Goal: Information Seeking & Learning: Find specific fact

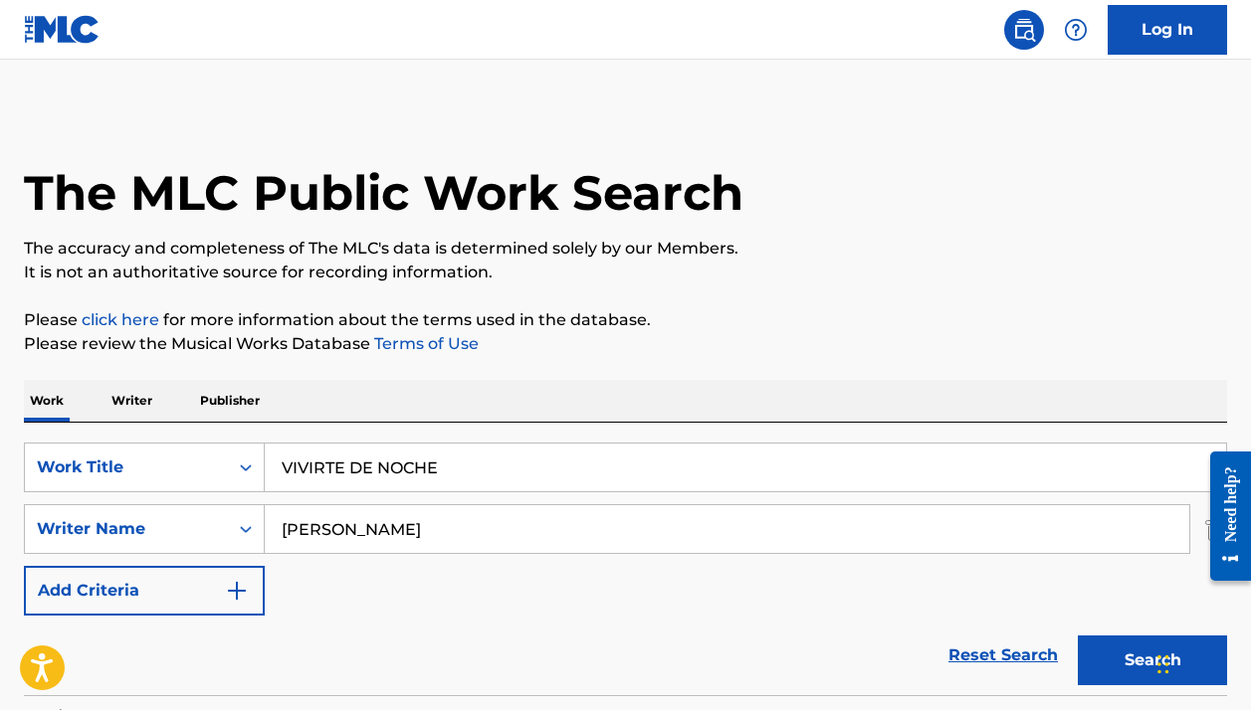
click at [317, 456] on input "VIVIRTE DE NOCHE" at bounding box center [745, 468] width 961 height 48
click at [316, 456] on input "VIVIRTE DE NOCHE" at bounding box center [745, 468] width 961 height 48
paste input "LA MUJER DE MI VIDA"
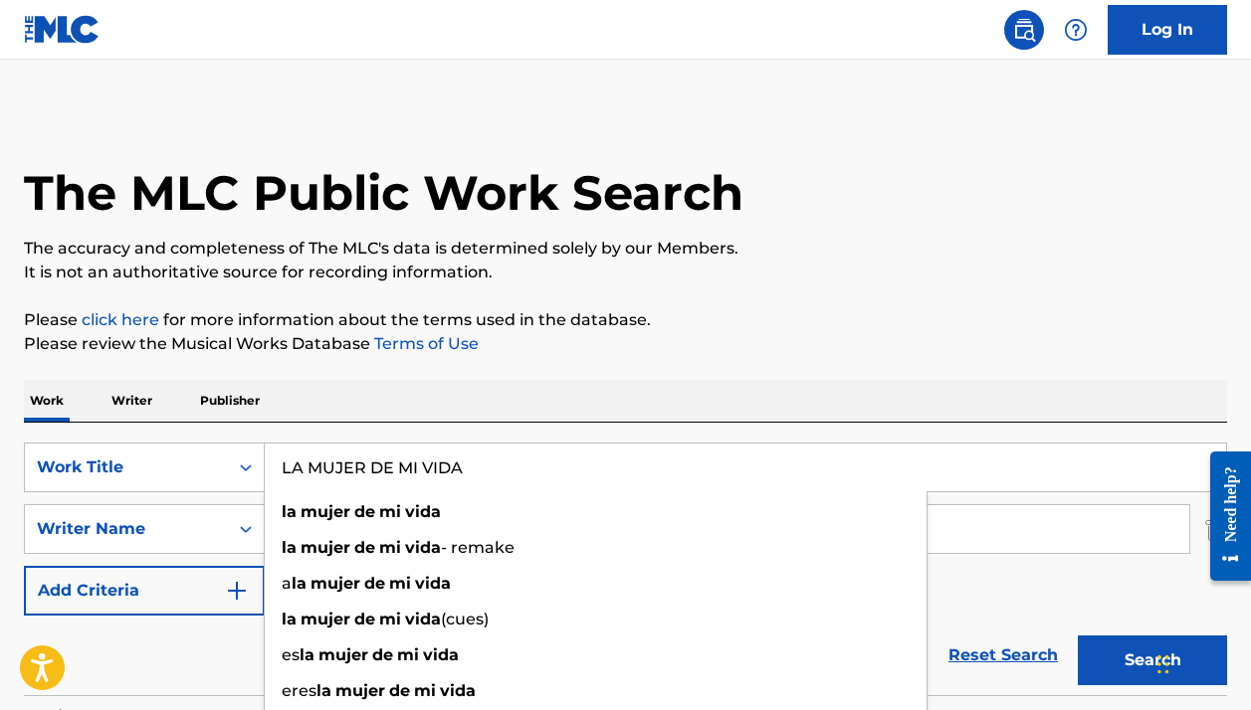
type input "LA MUJER DE MI VIDA"
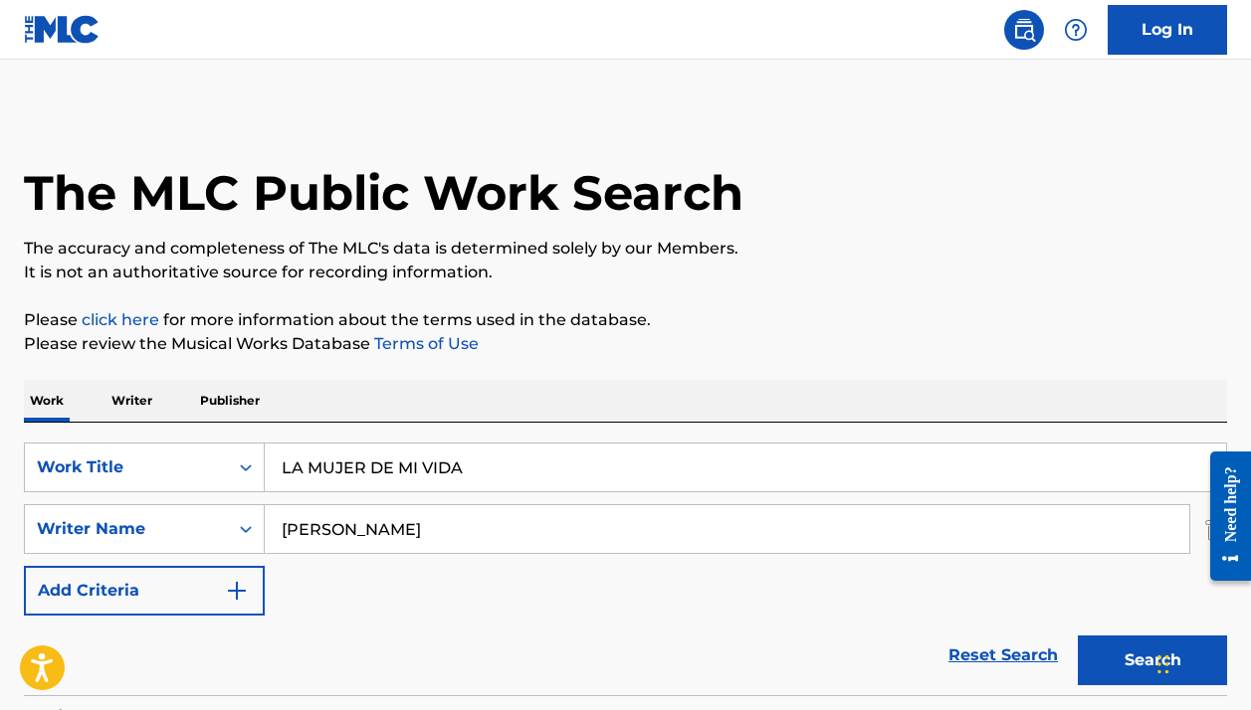
click at [743, 326] on p "Please click here for more information about the terms used in the database." at bounding box center [625, 320] width 1203 height 24
click at [1119, 660] on button "Search" at bounding box center [1152, 661] width 149 height 50
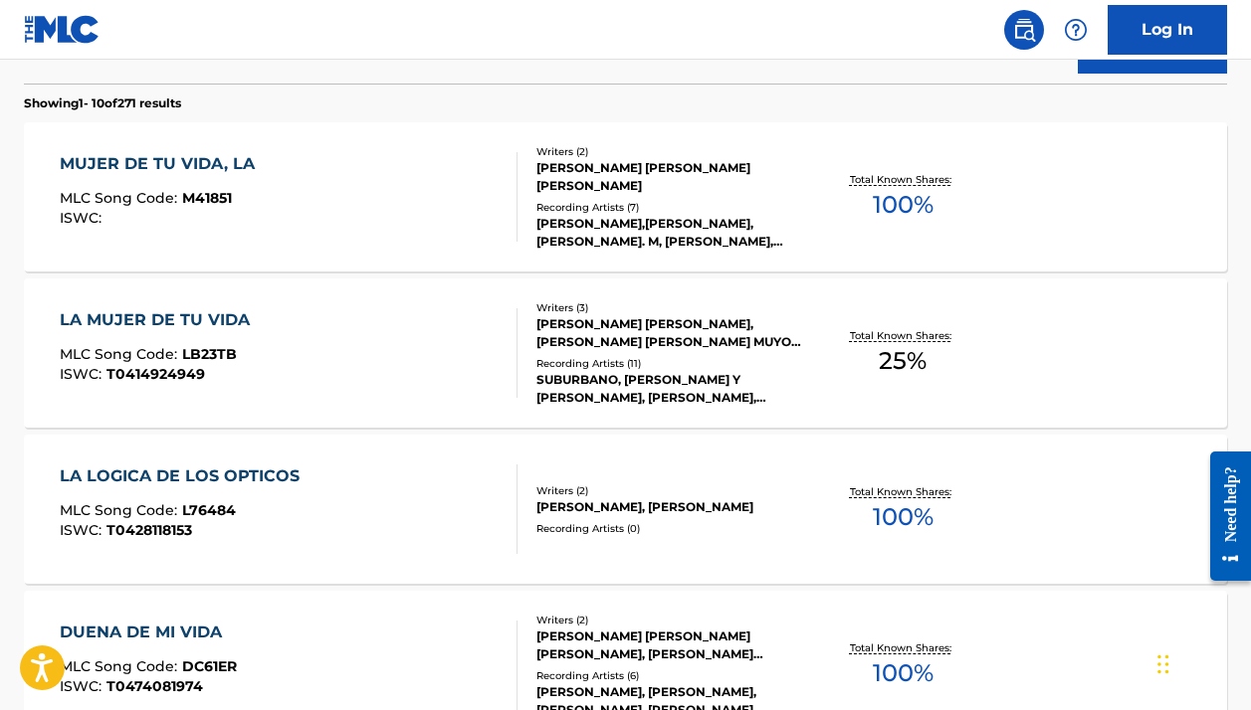
scroll to position [453, 0]
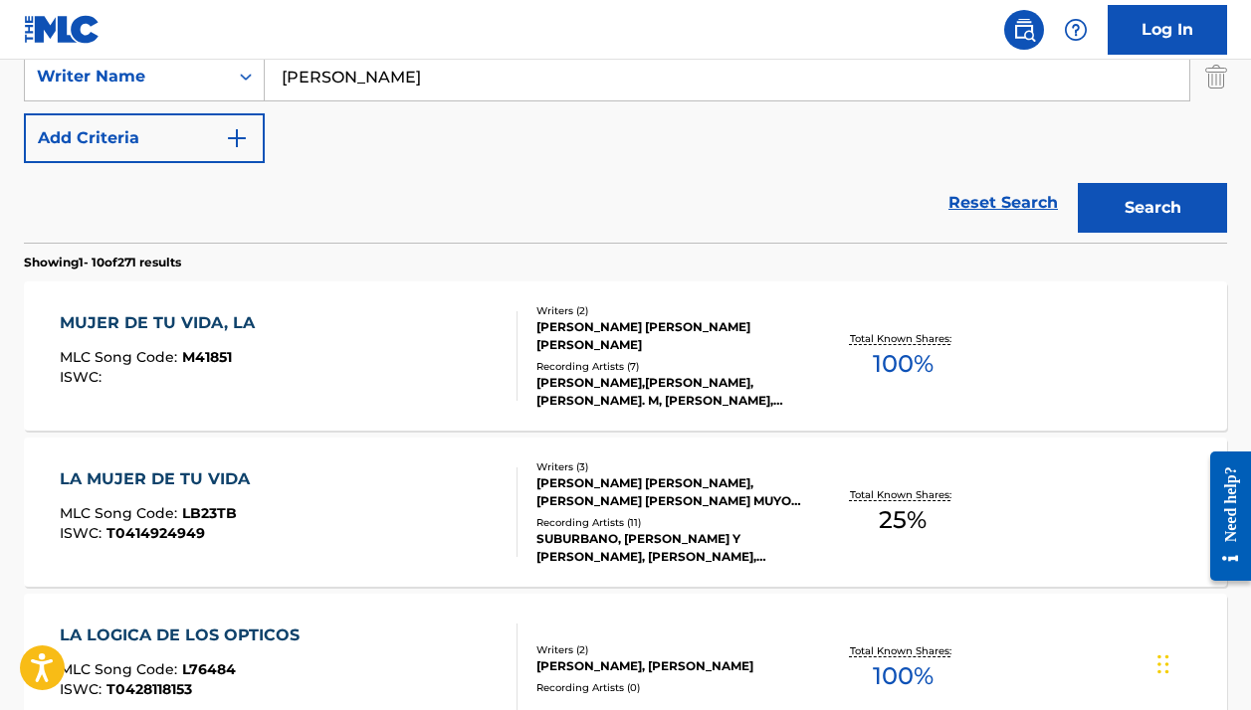
click at [365, 342] on div "MUJER DE TU VIDA, LA MLC Song Code : M41851 ISWC :" at bounding box center [288, 356] width 457 height 90
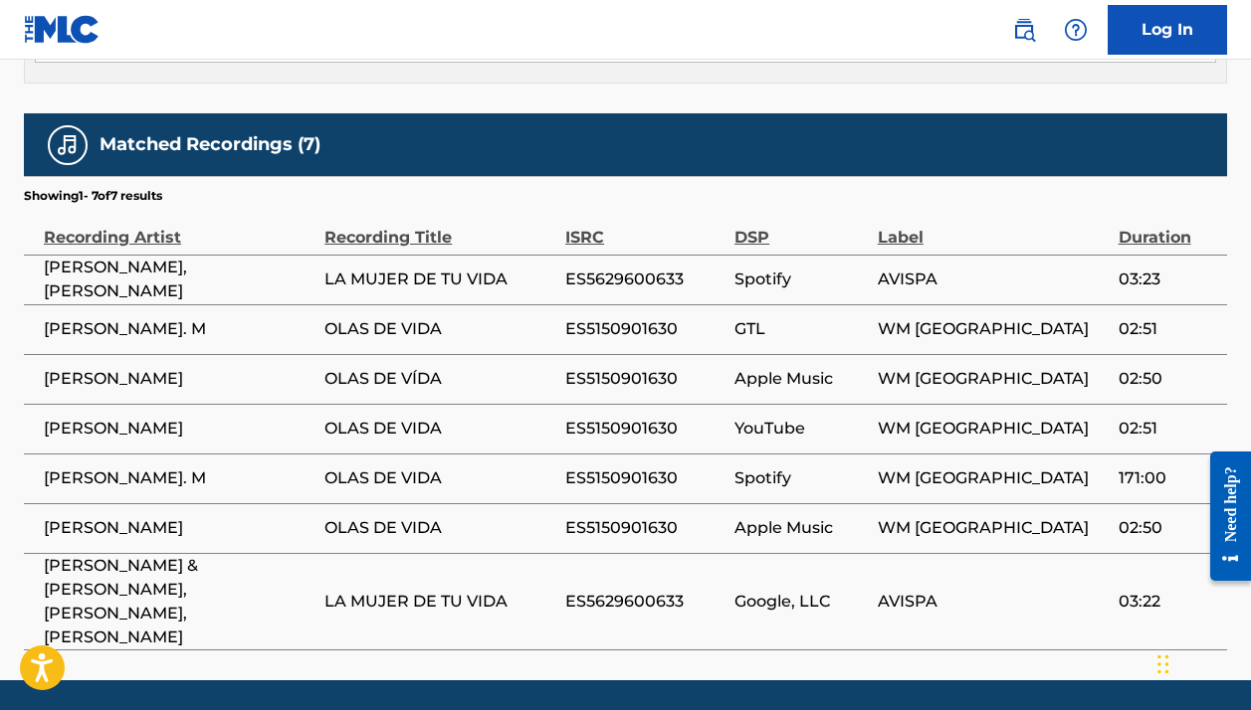
scroll to position [1184, 0]
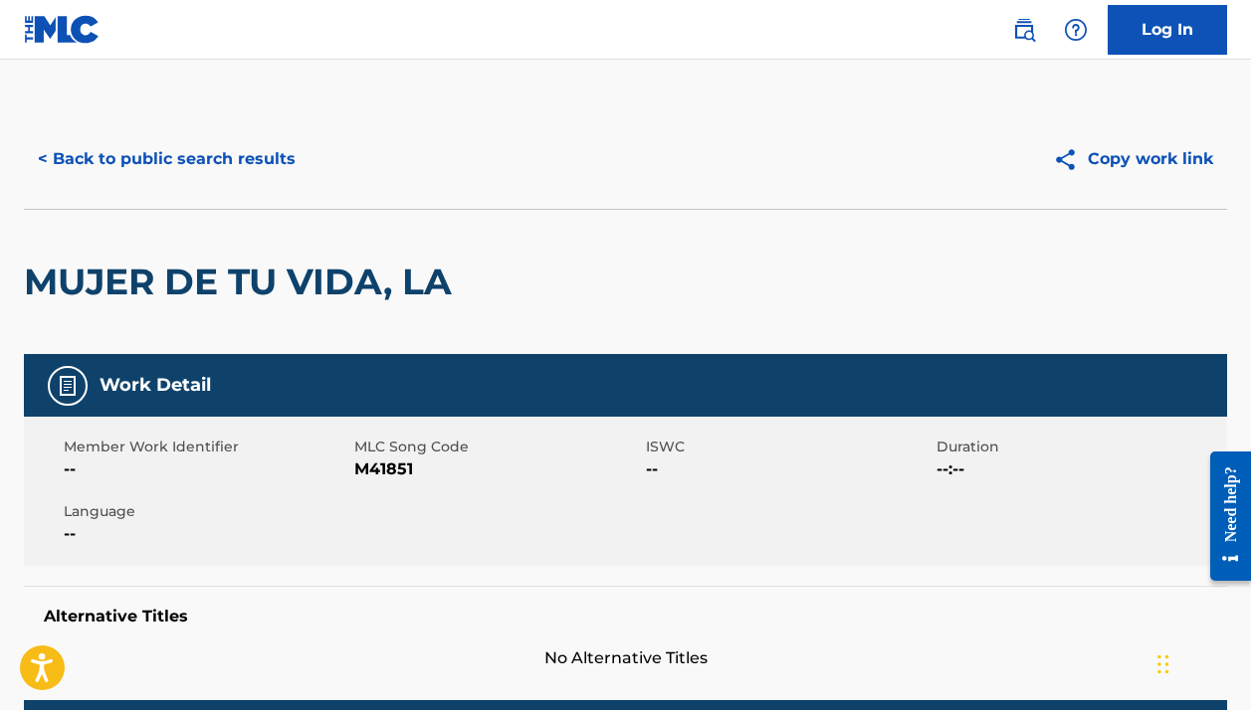
click at [140, 162] on button "< Back to public search results" at bounding box center [167, 159] width 286 height 50
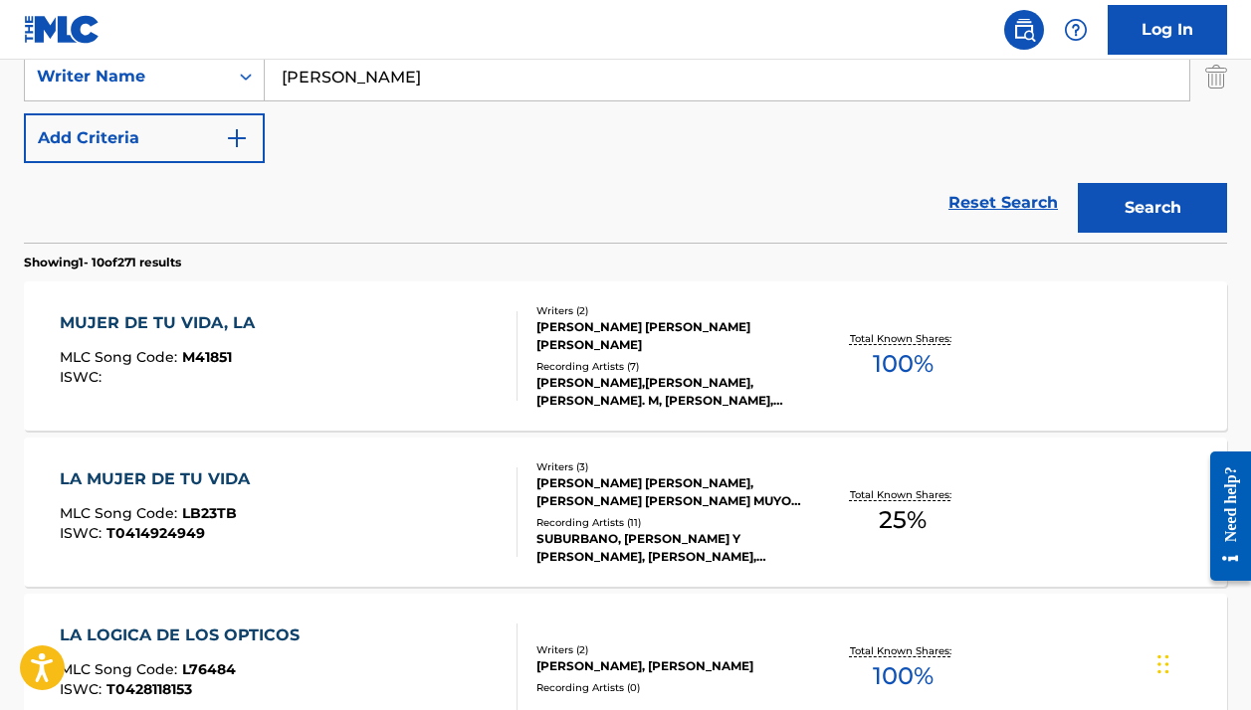
scroll to position [264, 0]
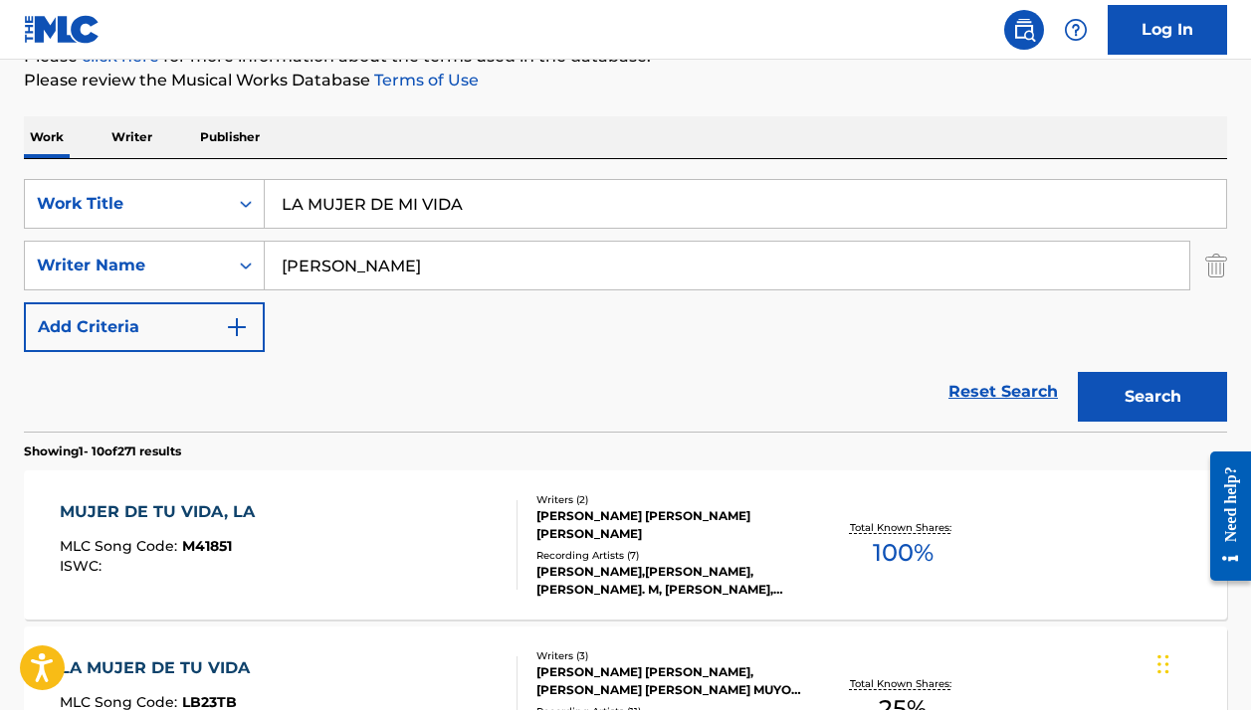
click at [354, 202] on input "LA MUJER DE MI VIDA" at bounding box center [745, 204] width 961 height 48
paste input "CANCIÓN DEL SILENCIO - RERECORDED"
drag, startPoint x: 632, startPoint y: 205, endPoint x: 486, endPoint y: 205, distance: 146.3
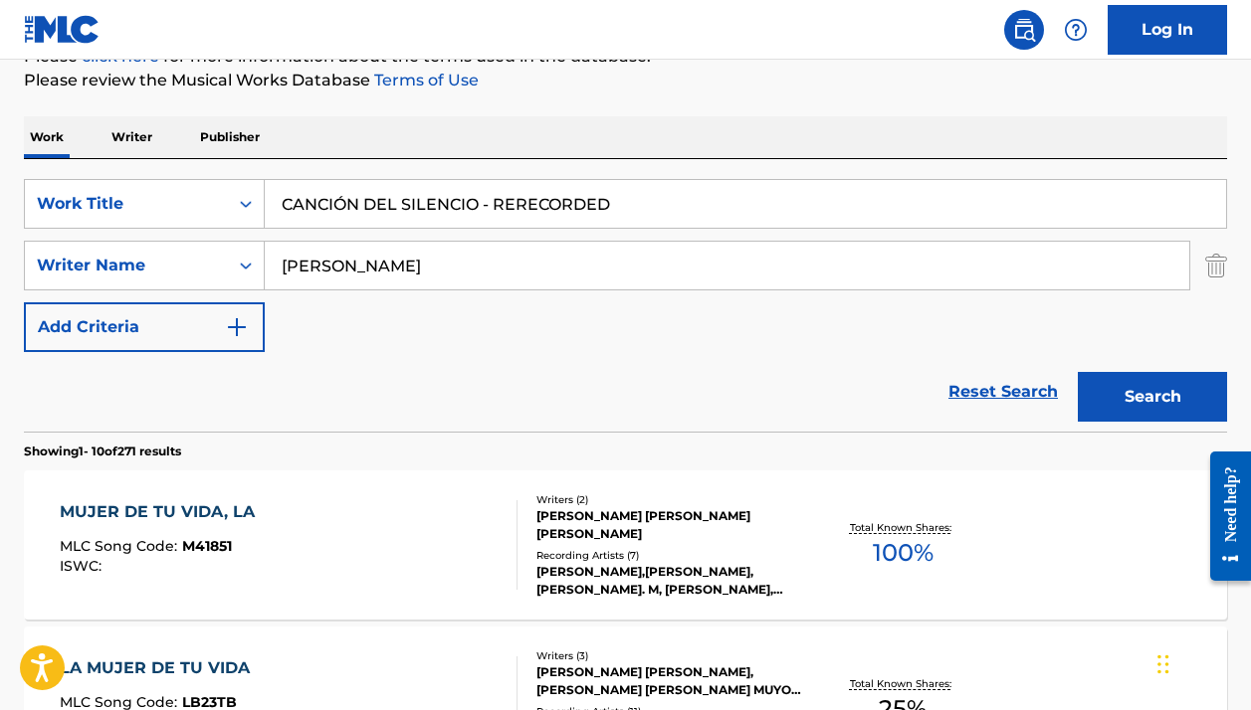
click at [486, 205] on input "CANCIÓN DEL SILENCIO - RERECORDED" at bounding box center [745, 204] width 961 height 48
click at [343, 200] on input "CANCIÓN DEL SILENCIO" at bounding box center [745, 204] width 961 height 48
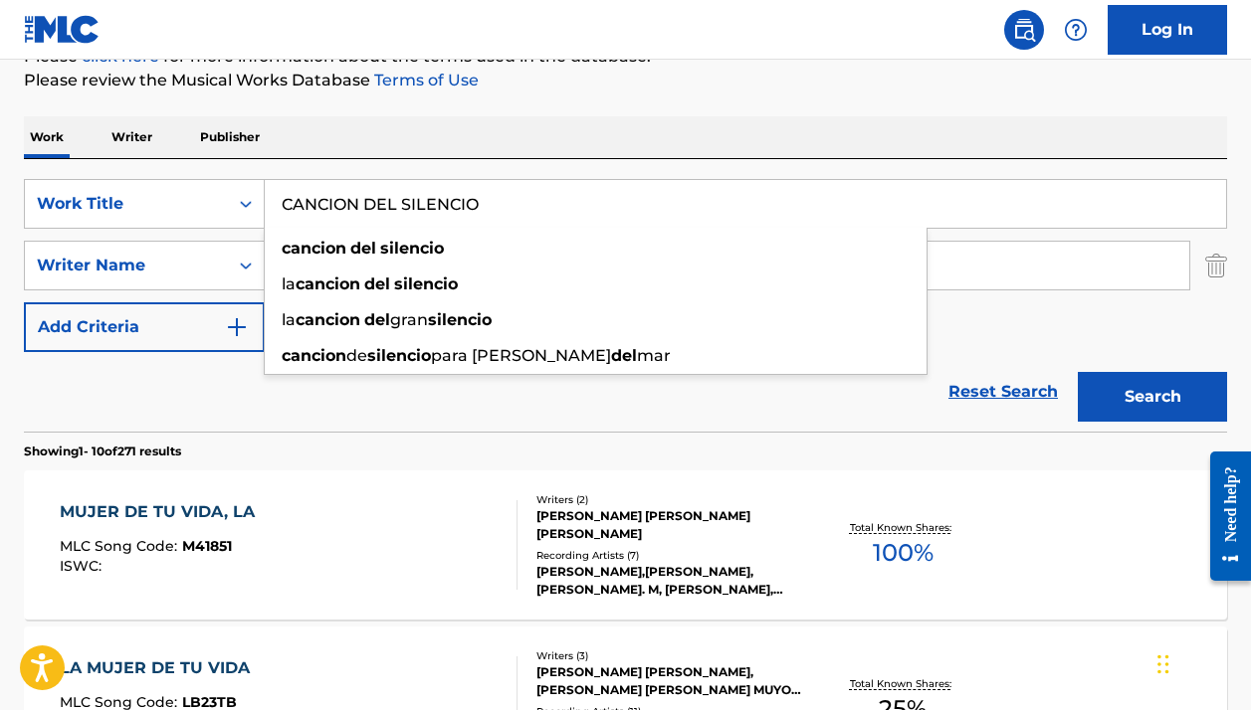
type input "CANCION DEL SILENCIO"
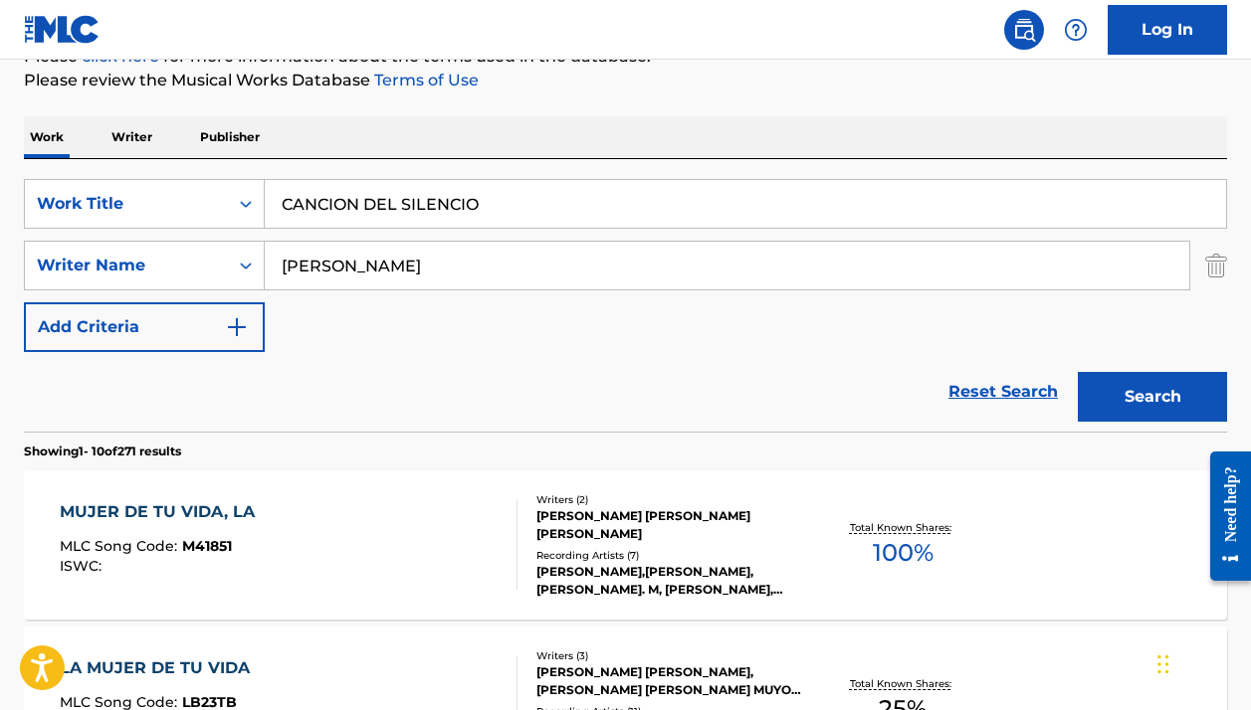
click at [633, 268] on input "[PERSON_NAME]" at bounding box center [727, 266] width 924 height 48
click at [633, 267] on input "[PERSON_NAME]" at bounding box center [727, 266] width 924 height 48
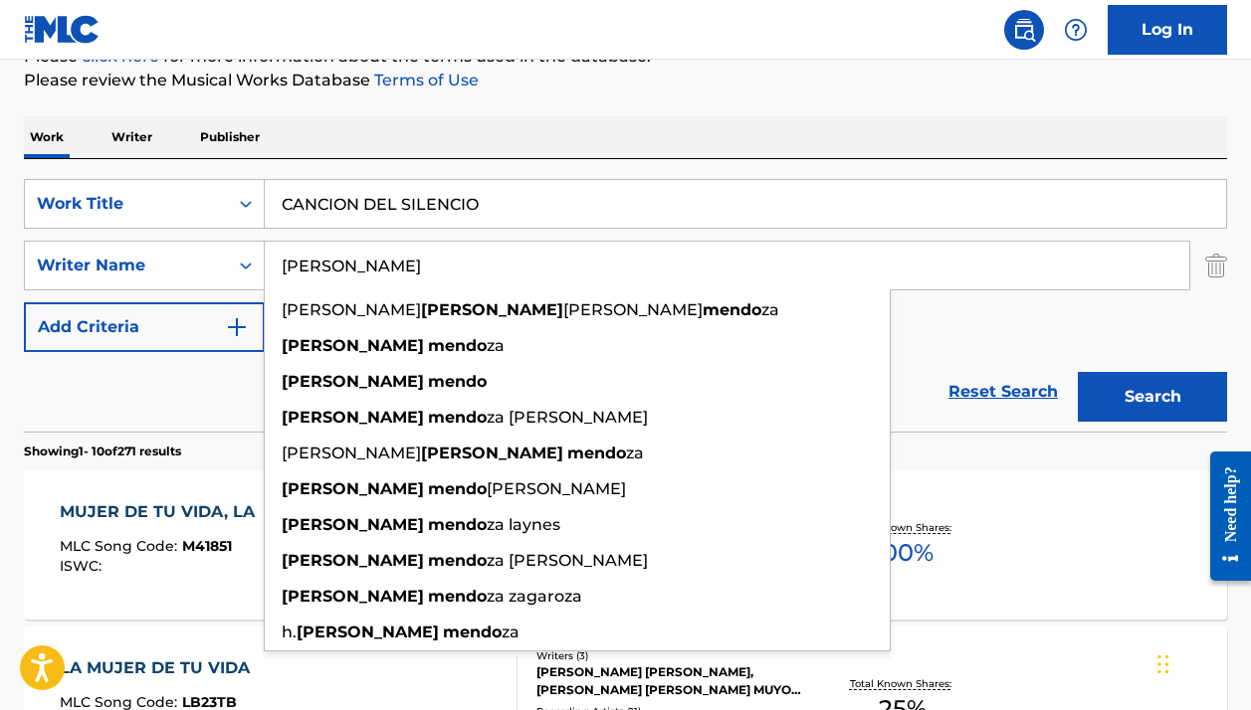
click at [633, 267] on input "[PERSON_NAME]" at bounding box center [727, 266] width 924 height 48
paste input "[PERSON_NAME]"
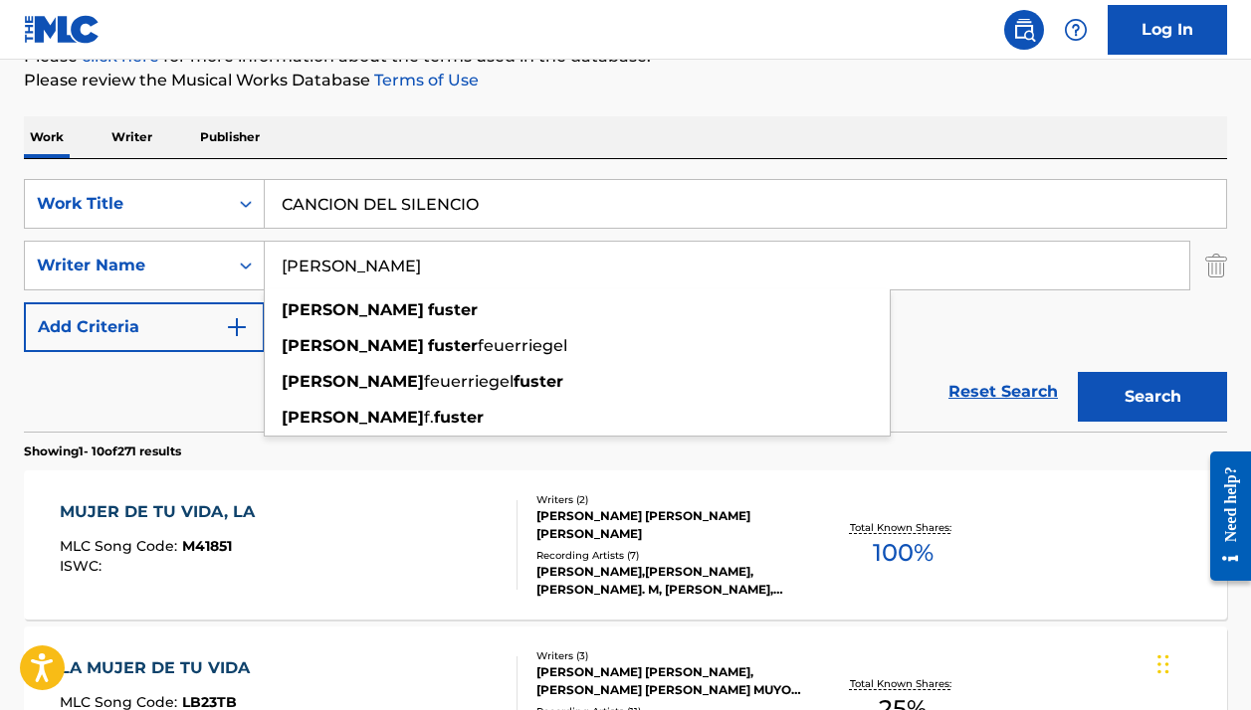
type input "[PERSON_NAME]"
click at [770, 133] on div "Work Writer Publisher" at bounding box center [625, 137] width 1203 height 42
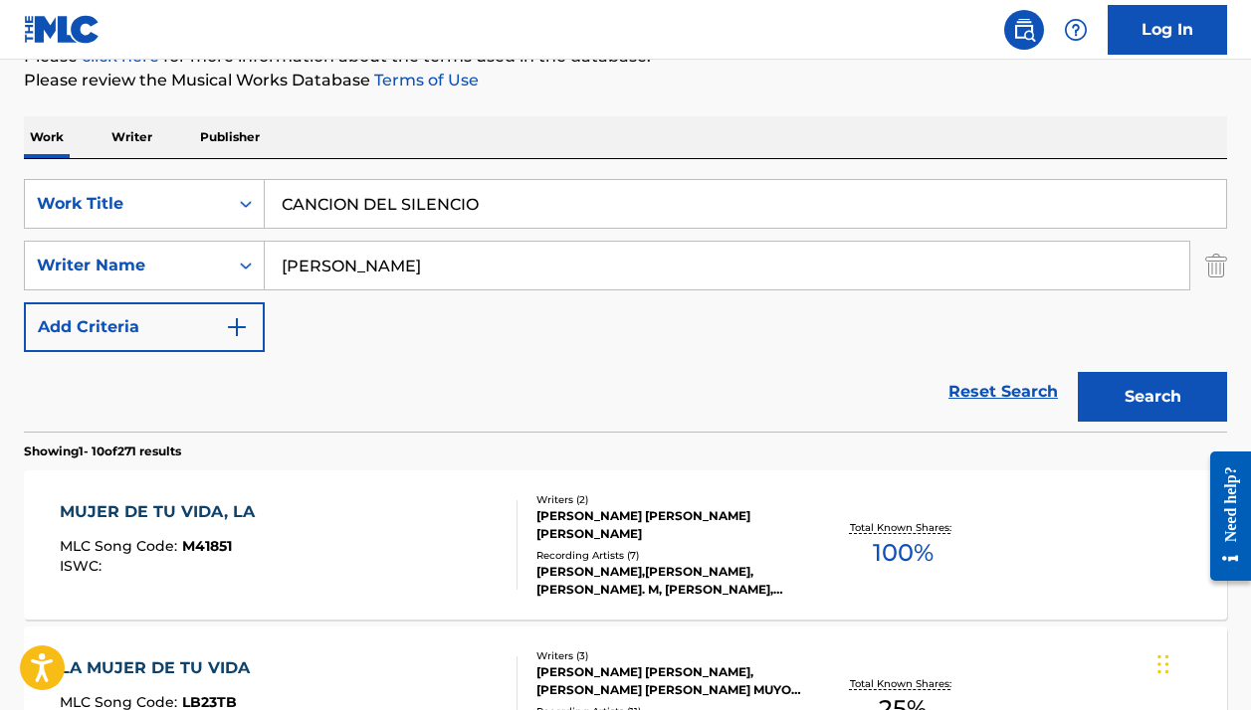
click at [1119, 413] on button "Search" at bounding box center [1152, 397] width 149 height 50
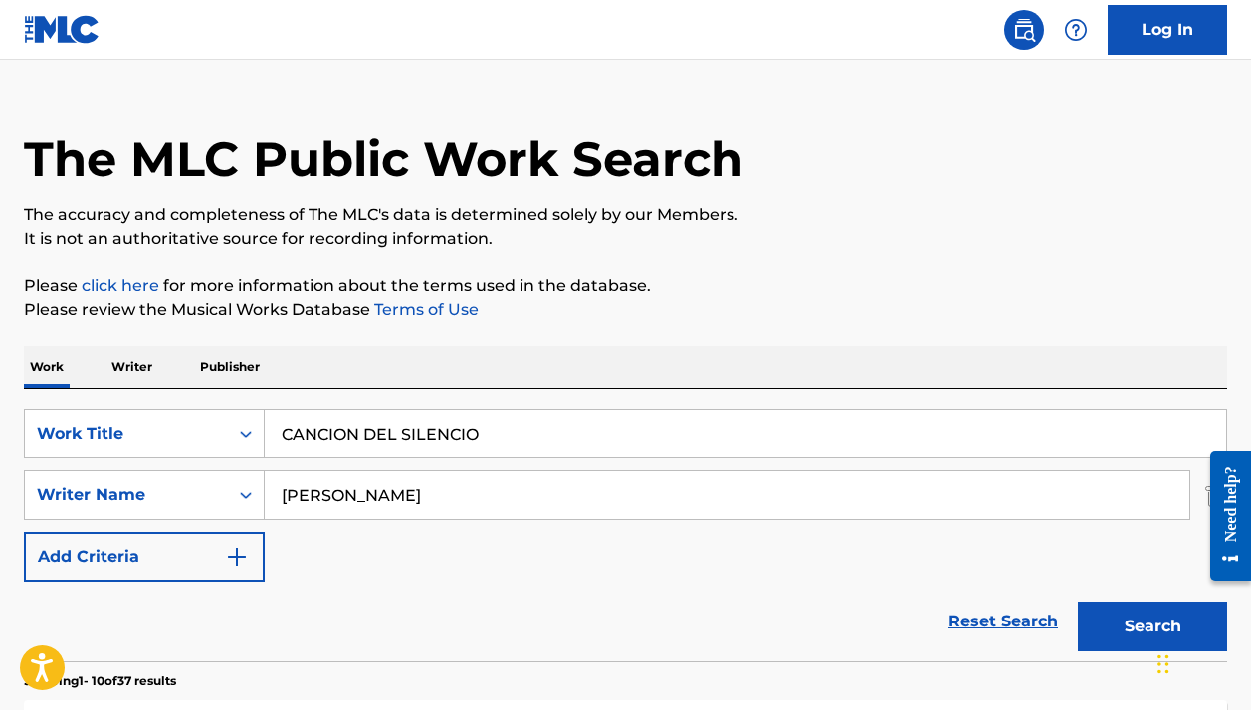
scroll to position [473, 0]
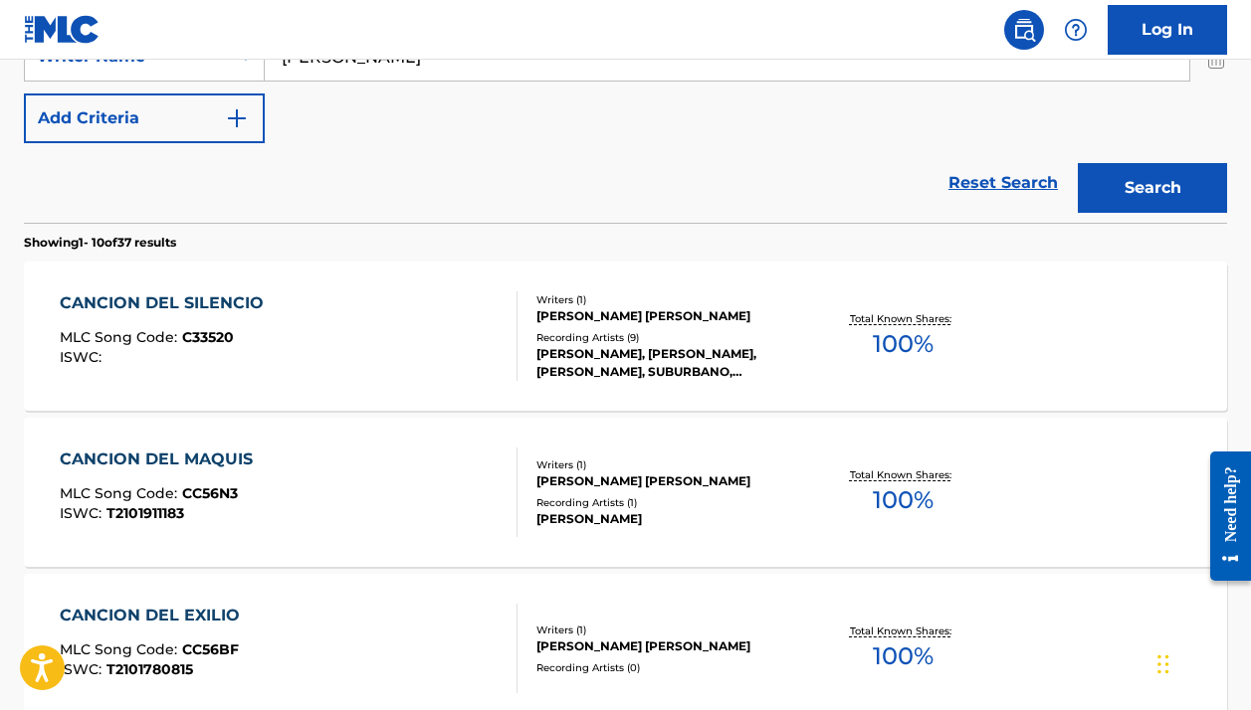
click at [707, 367] on div "[PERSON_NAME], [PERSON_NAME],[PERSON_NAME], SUBURBANO, SUBURBANO, SUBURBANO" at bounding box center [669, 363] width 267 height 36
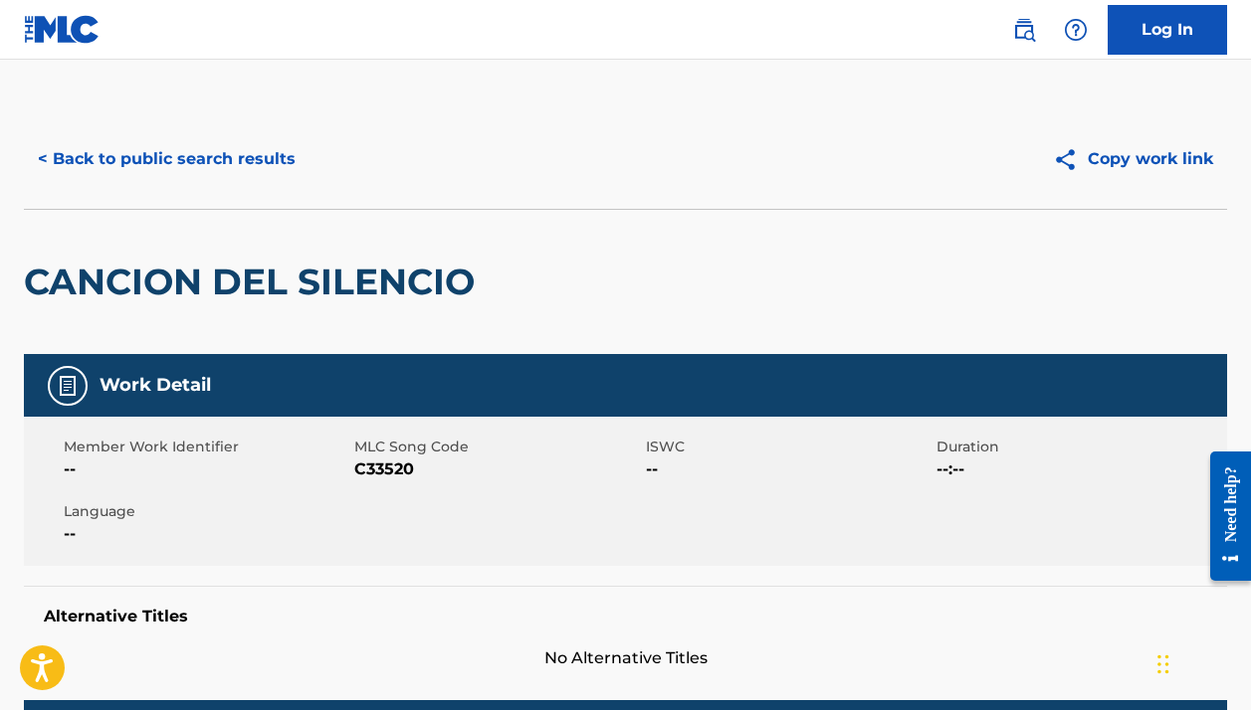
click at [392, 469] on span "C33520" at bounding box center [497, 470] width 286 height 24
click at [391, 469] on span "C33520" at bounding box center [497, 470] width 286 height 24
copy span "C33520"
click at [240, 158] on button "< Back to public search results" at bounding box center [167, 159] width 286 height 50
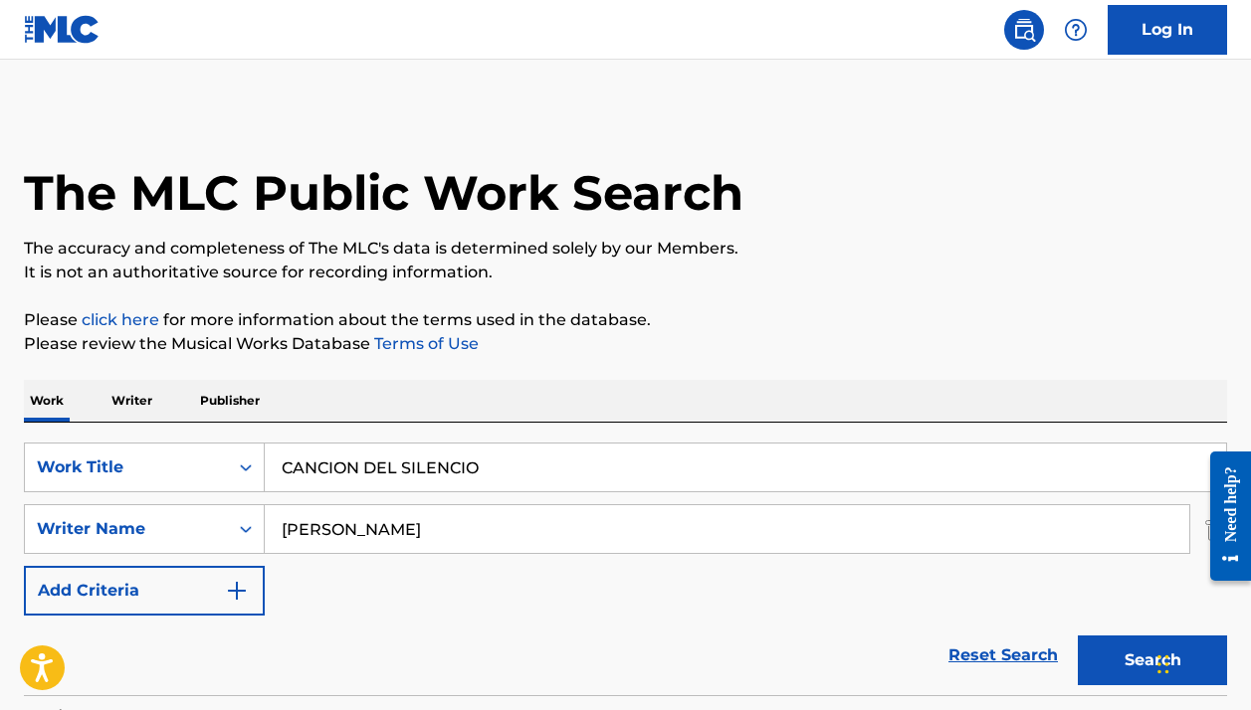
click at [361, 467] on input "CANCION DEL SILENCIO" at bounding box center [745, 468] width 961 height 48
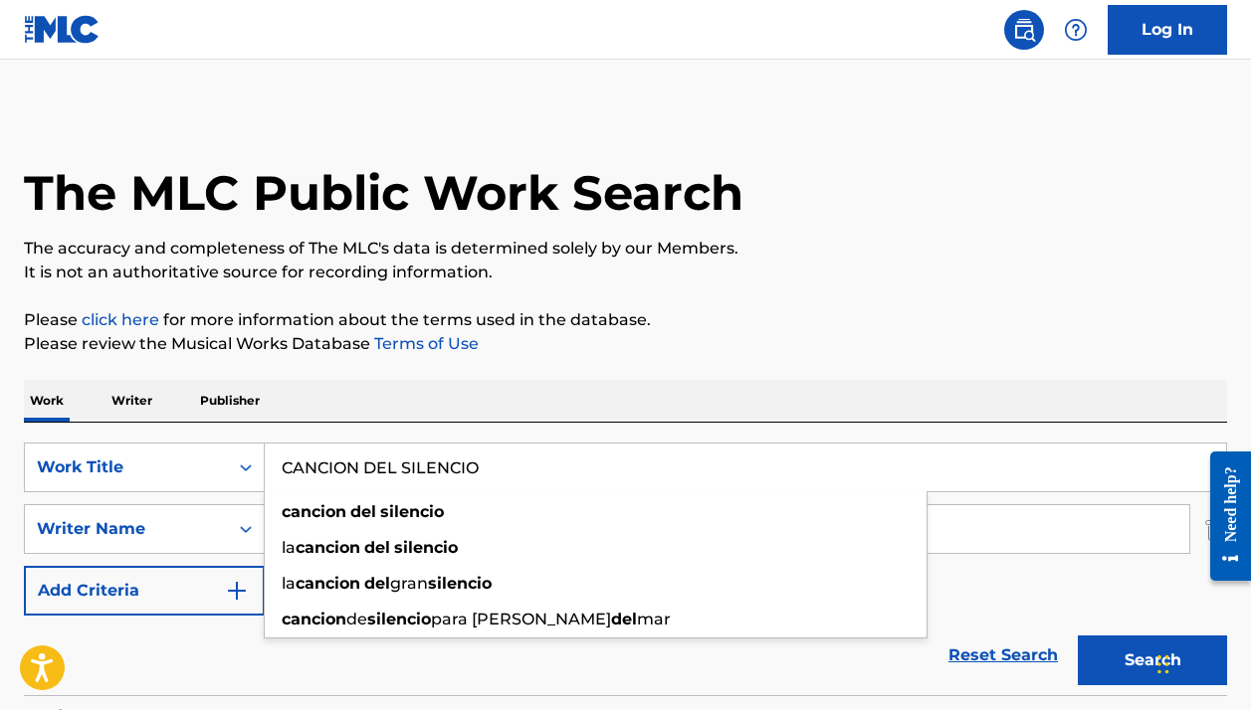
paste input "LA ESPERANZA - EN ACÚSTICO"
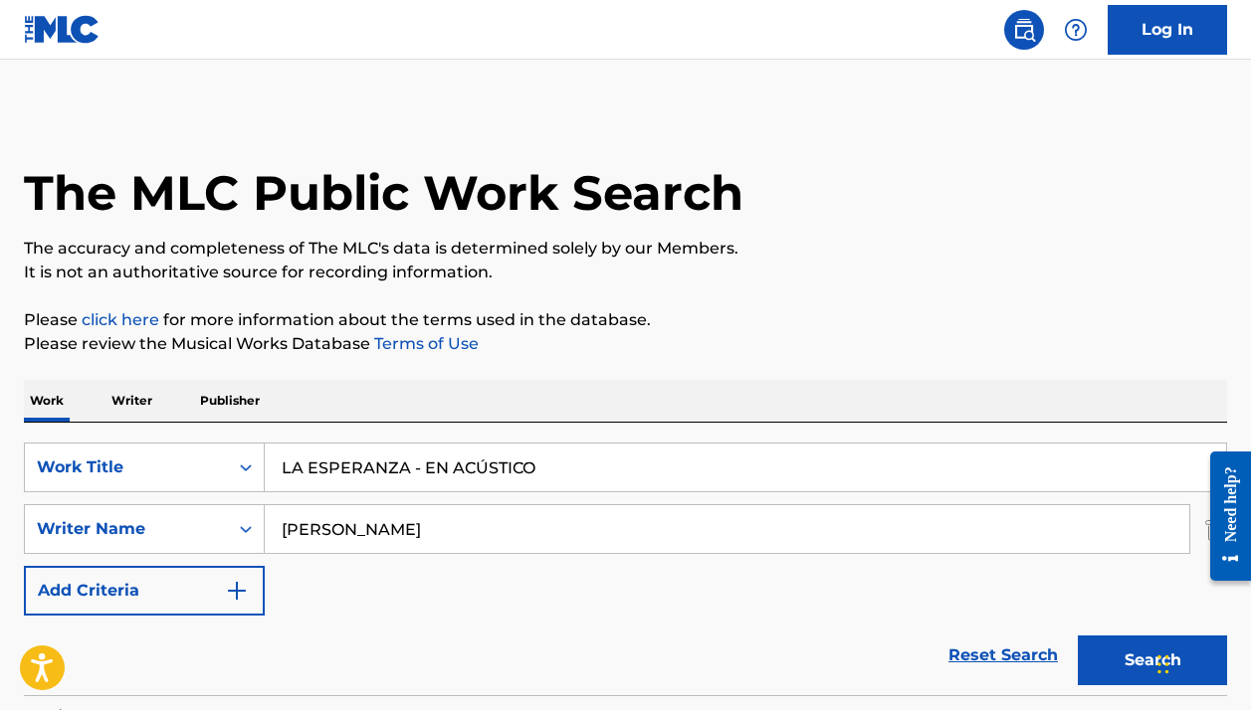
drag, startPoint x: 552, startPoint y: 466, endPoint x: 410, endPoint y: 466, distance: 142.3
click at [410, 466] on input "LA ESPERANZA - EN ACÚSTICO" at bounding box center [745, 468] width 961 height 48
type input "LA ESPERANZA"
click at [1152, 661] on button "Search" at bounding box center [1152, 661] width 149 height 50
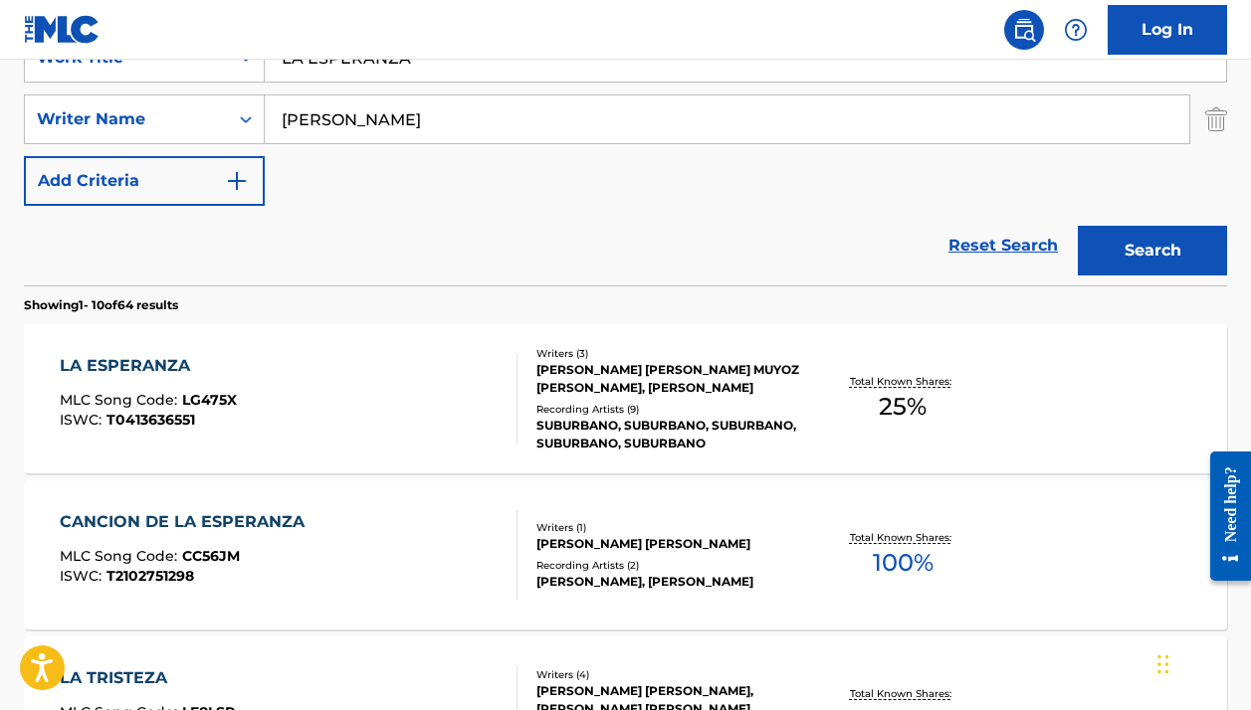
scroll to position [213, 0]
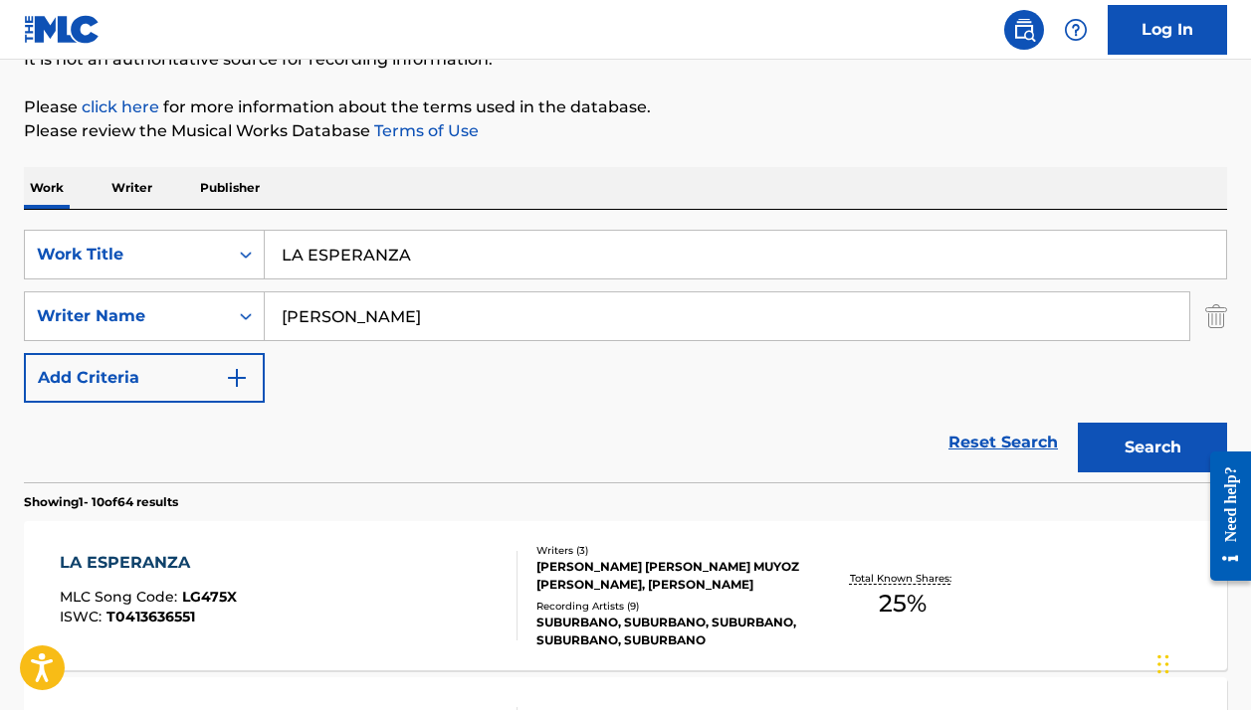
click at [511, 563] on div at bounding box center [509, 596] width 16 height 90
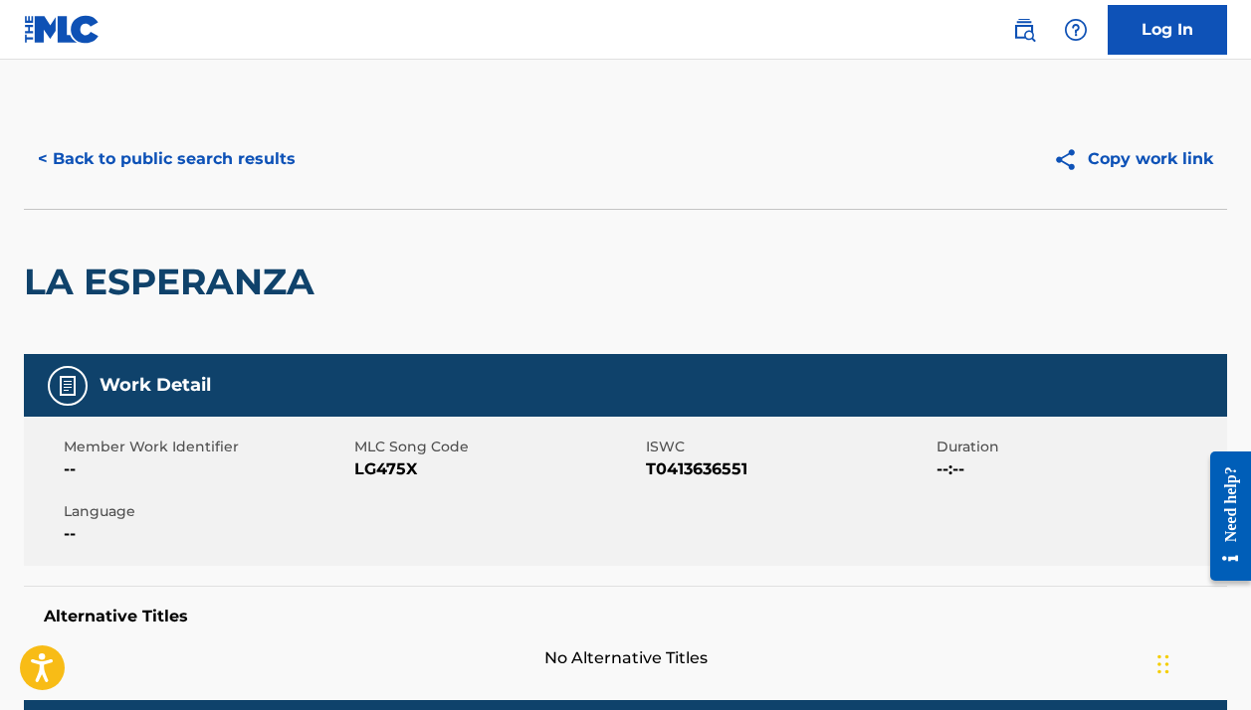
click at [382, 482] on div "Member Work Identifier -- MLC Song Code LG475X ISWC T0413636551 Duration --:-- …" at bounding box center [625, 491] width 1203 height 149
click at [381, 481] on span "LG475X" at bounding box center [497, 470] width 286 height 24
click at [381, 464] on span "LG475X" at bounding box center [497, 470] width 286 height 24
copy span "LG475X"
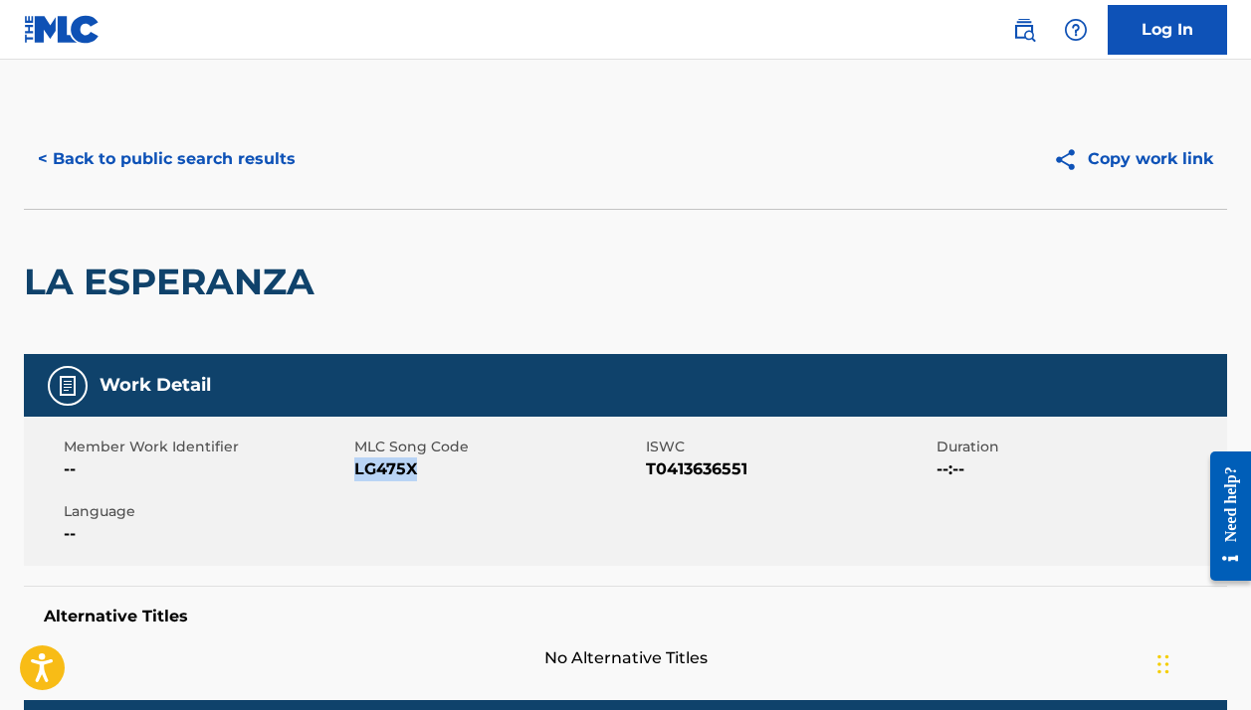
click at [136, 165] on button "< Back to public search results" at bounding box center [167, 159] width 286 height 50
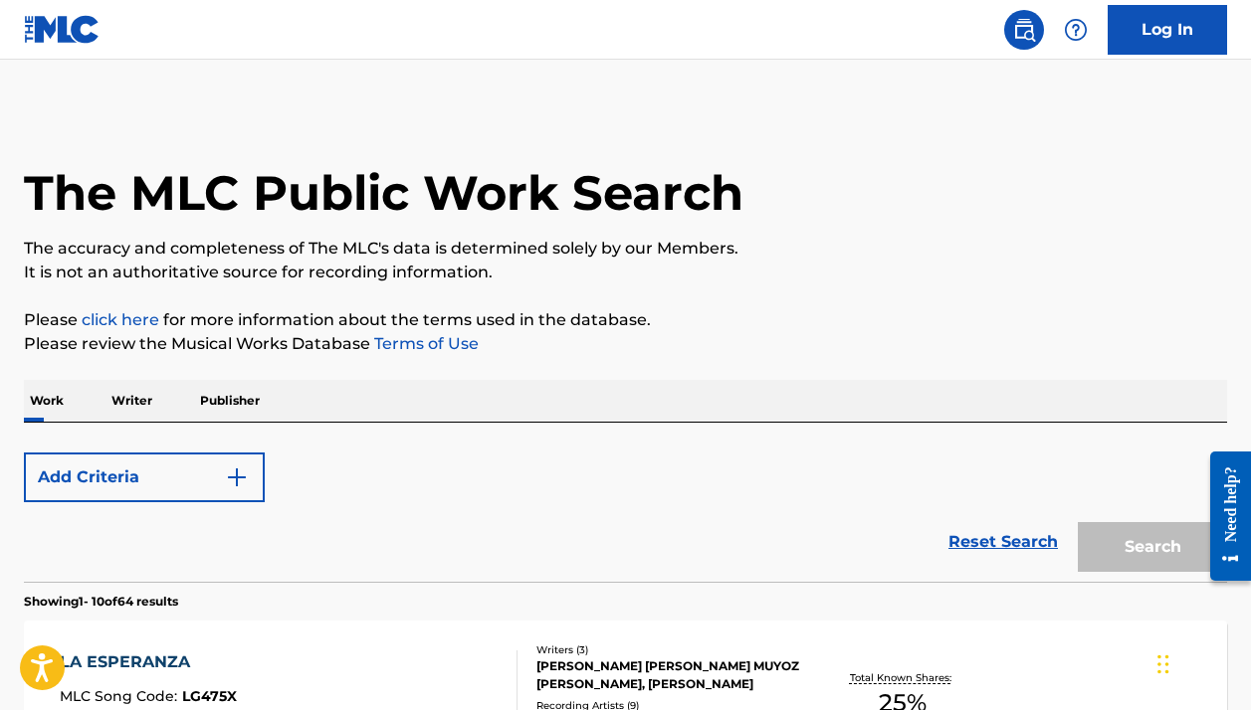
scroll to position [213, 0]
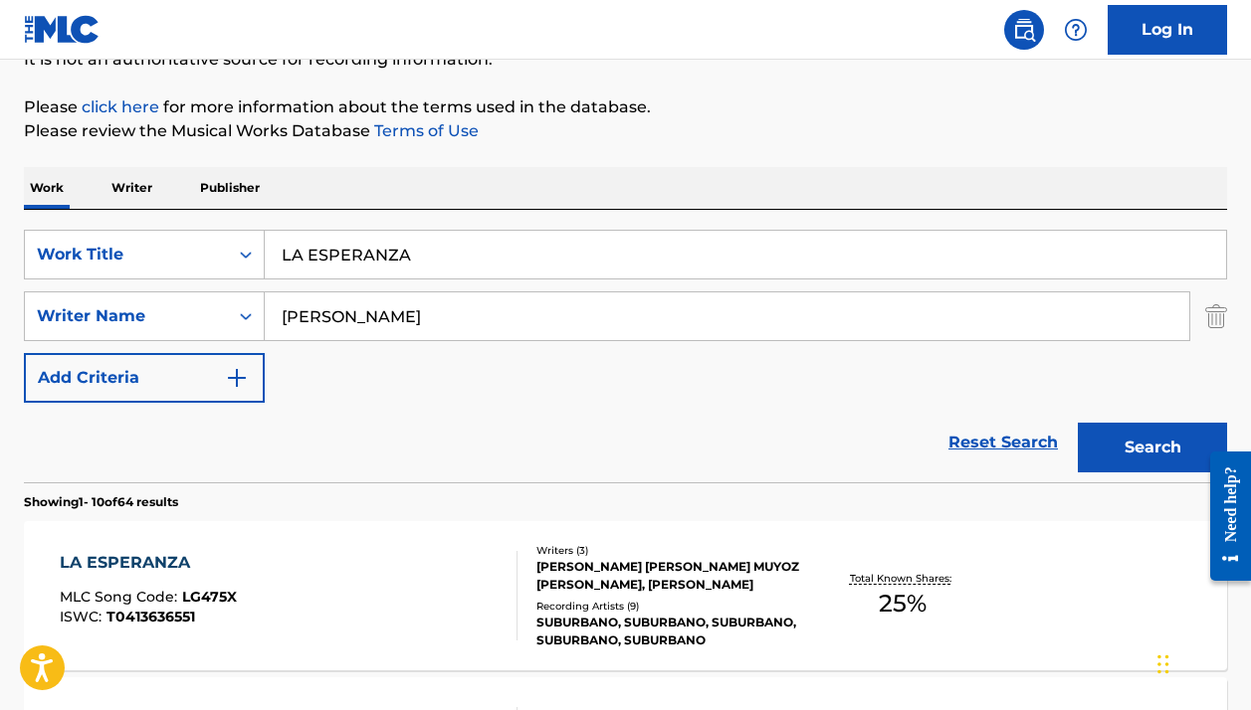
click at [328, 237] on input "LA ESPERANZA" at bounding box center [745, 255] width 961 height 48
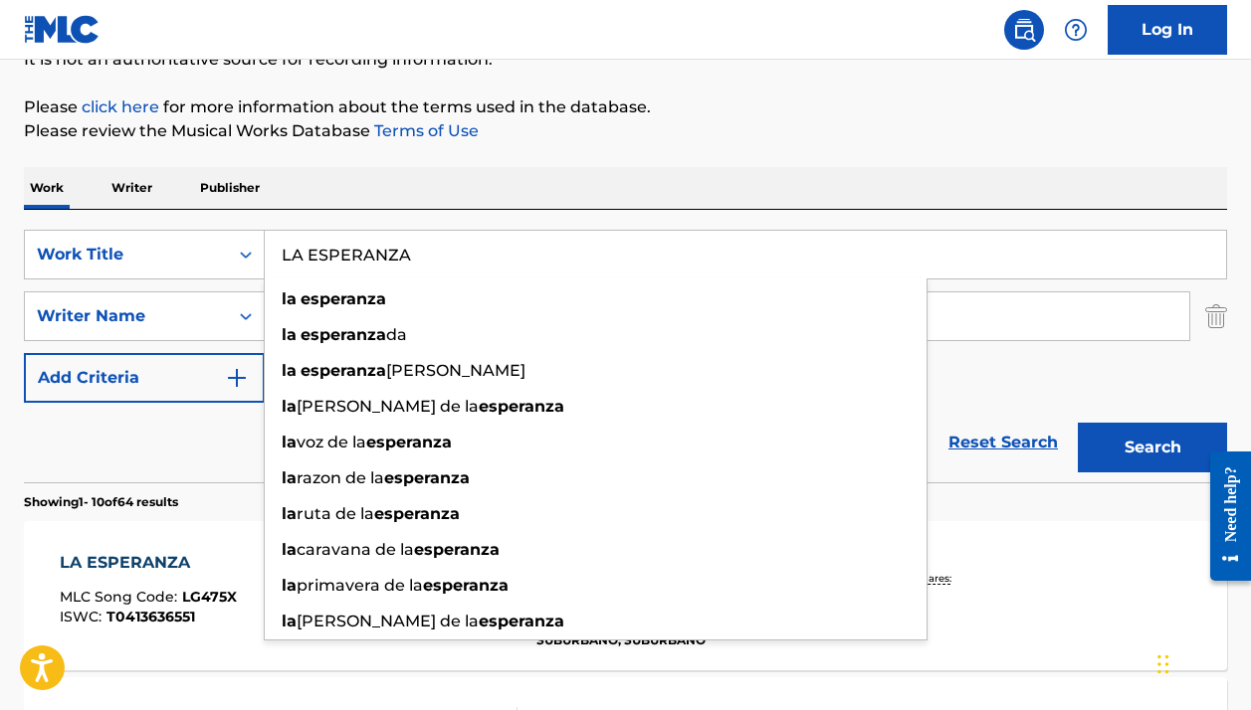
paste input "EL PARO"
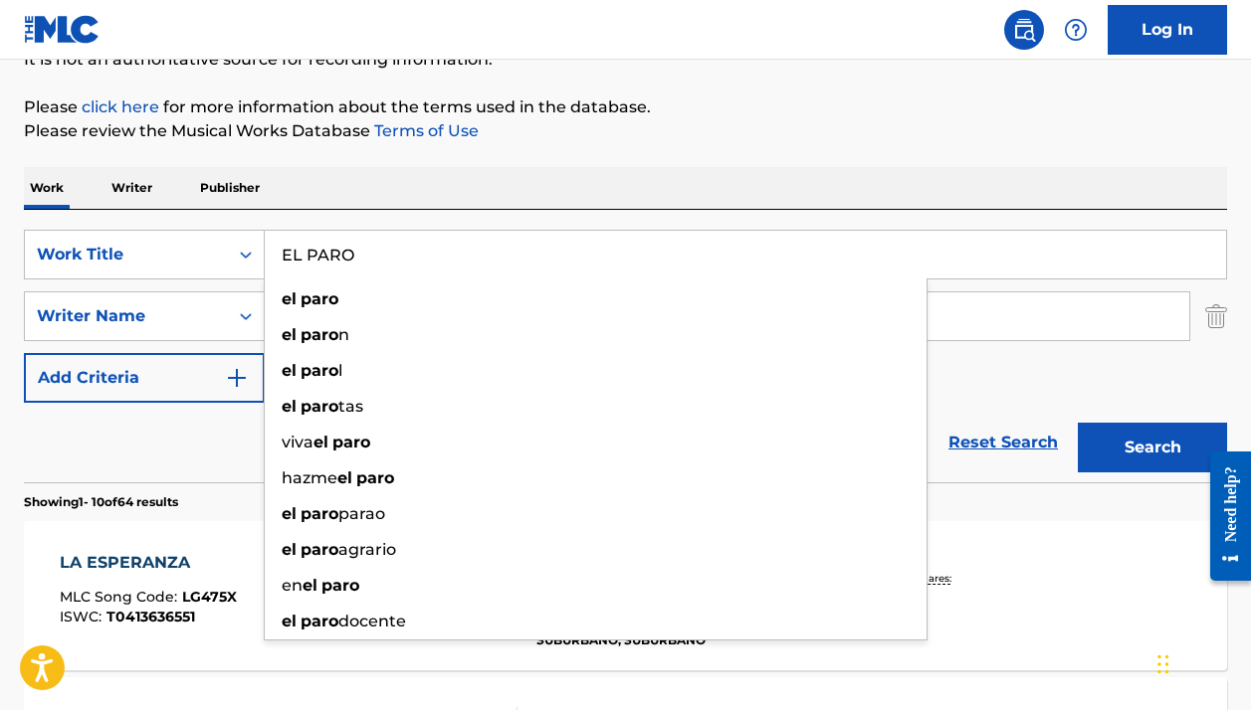
type input "EL PARO"
click at [1152, 448] on button "Search" at bounding box center [1152, 448] width 149 height 50
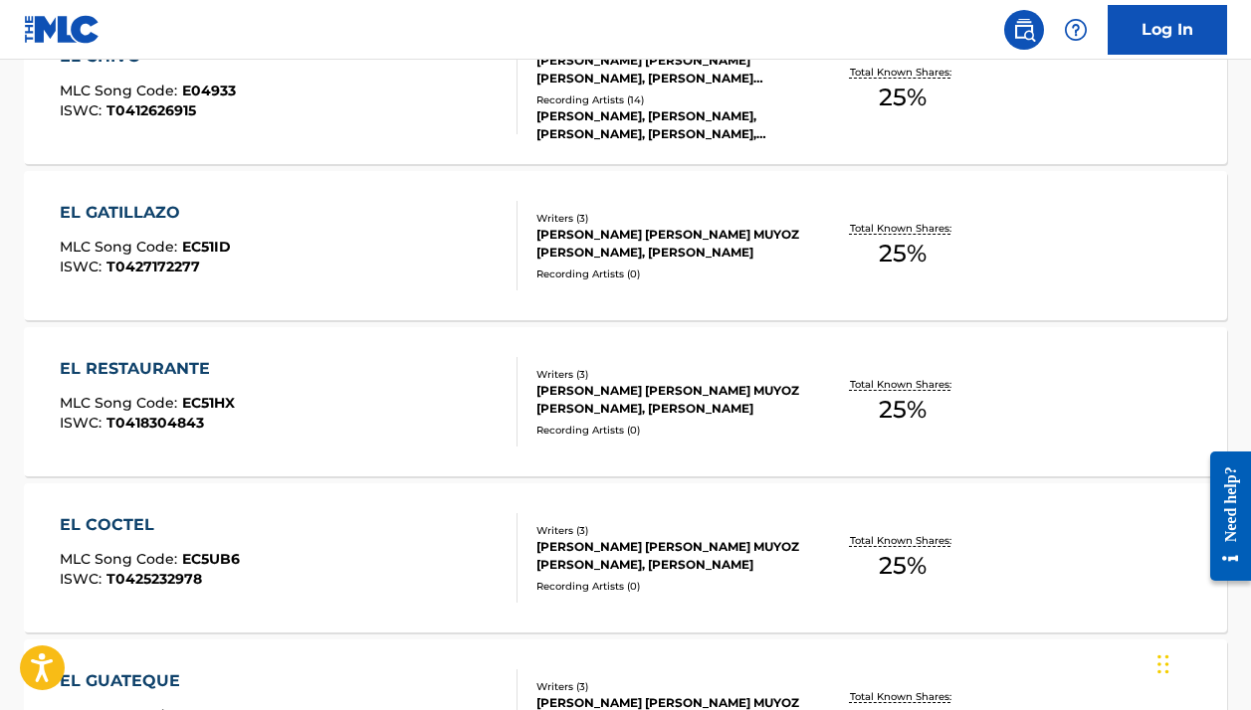
scroll to position [276, 0]
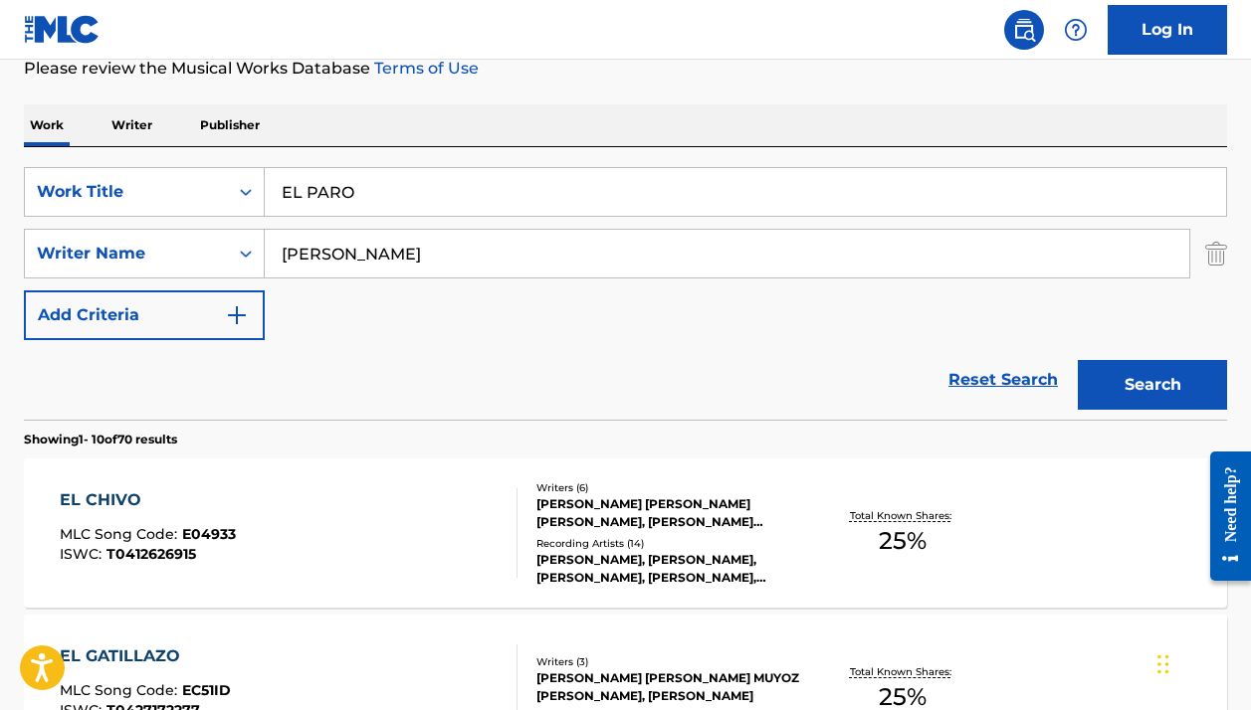
click at [552, 253] on input "[PERSON_NAME]" at bounding box center [727, 254] width 924 height 48
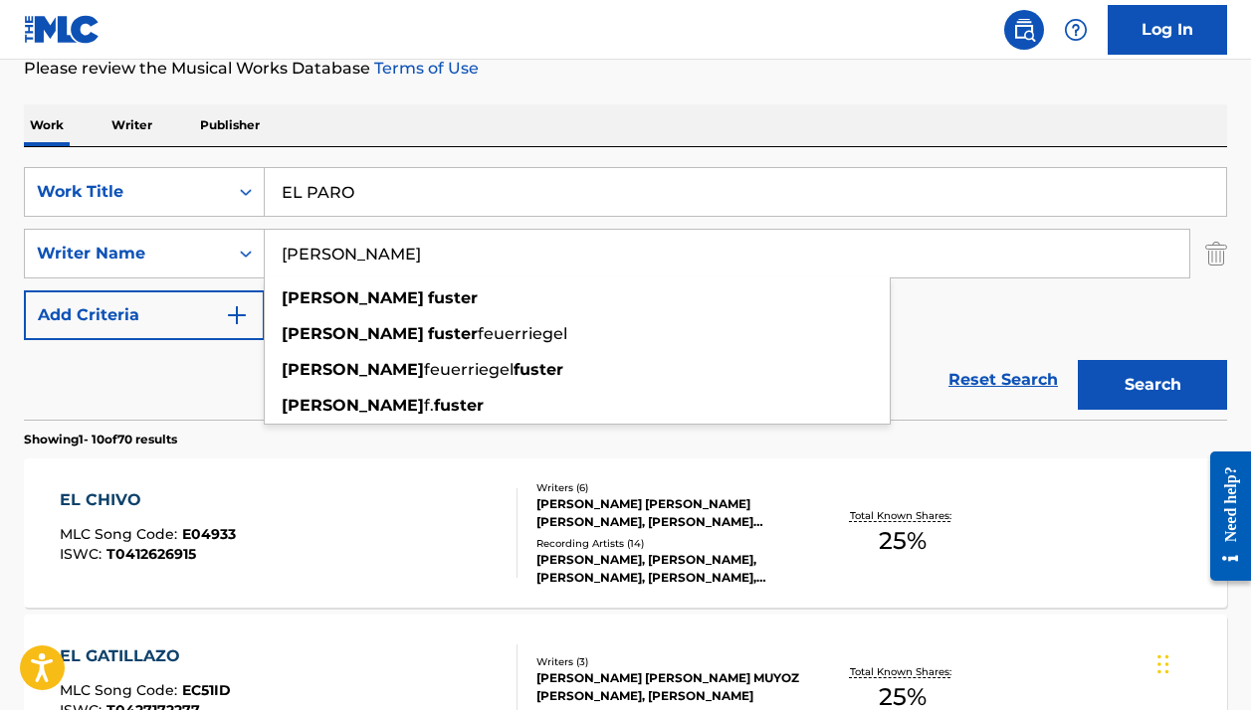
paste input ", [PERSON_NAME], [PERSON_NAME], [PERSON_NAME]"
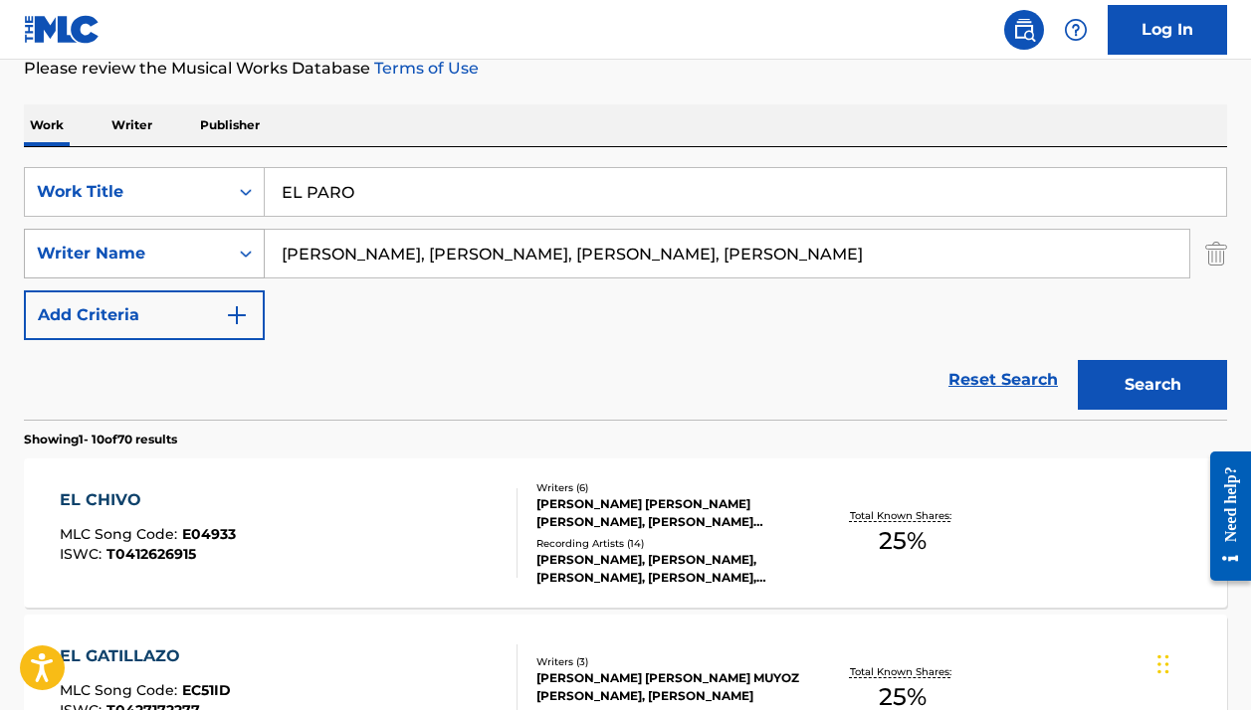
drag, startPoint x: 455, startPoint y: 250, endPoint x: 210, endPoint y: 246, distance: 244.8
click at [216, 246] on div "SearchWithCriteria04d5edc9-d8fa-4033-9089-bce76f832a77 Writer Name [PERSON_NAME…" at bounding box center [625, 254] width 1203 height 50
drag, startPoint x: 711, startPoint y: 257, endPoint x: 390, endPoint y: 261, distance: 321.4
click at [390, 261] on input "[PERSON_NAME], [PERSON_NAME], [PERSON_NAME]" at bounding box center [727, 254] width 924 height 48
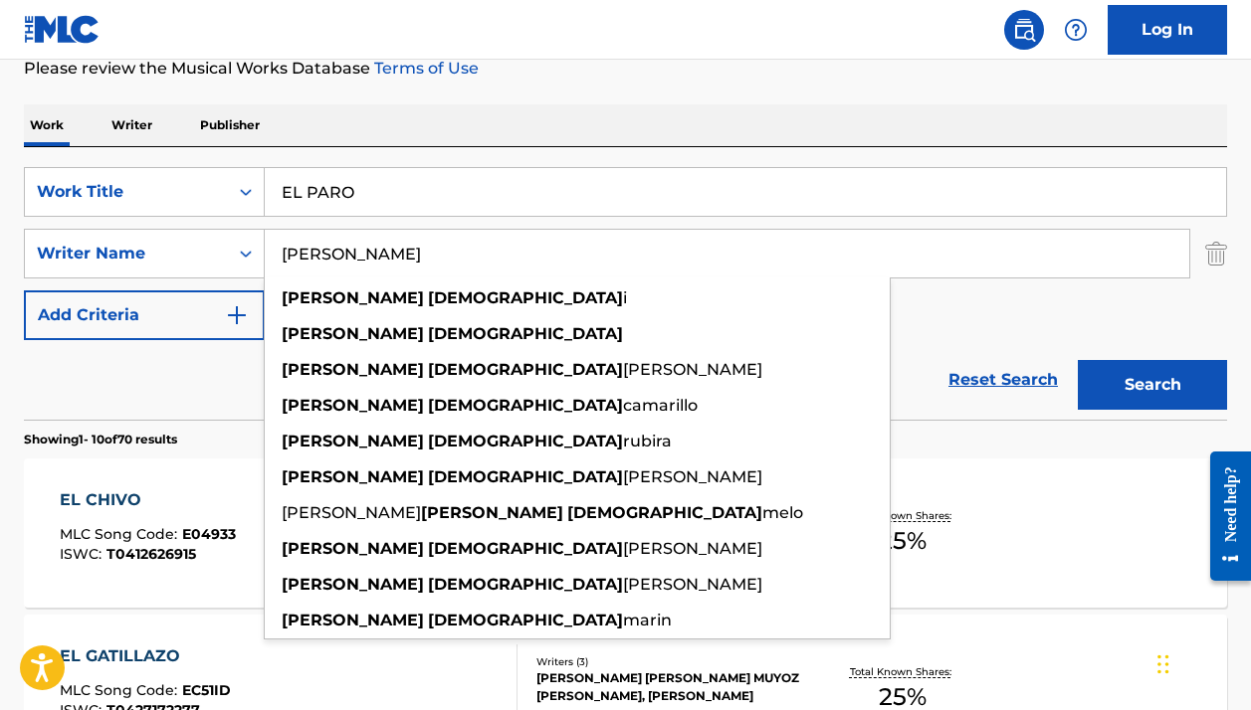
type input "[PERSON_NAME]"
click at [1152, 385] on button "Search" at bounding box center [1152, 385] width 149 height 50
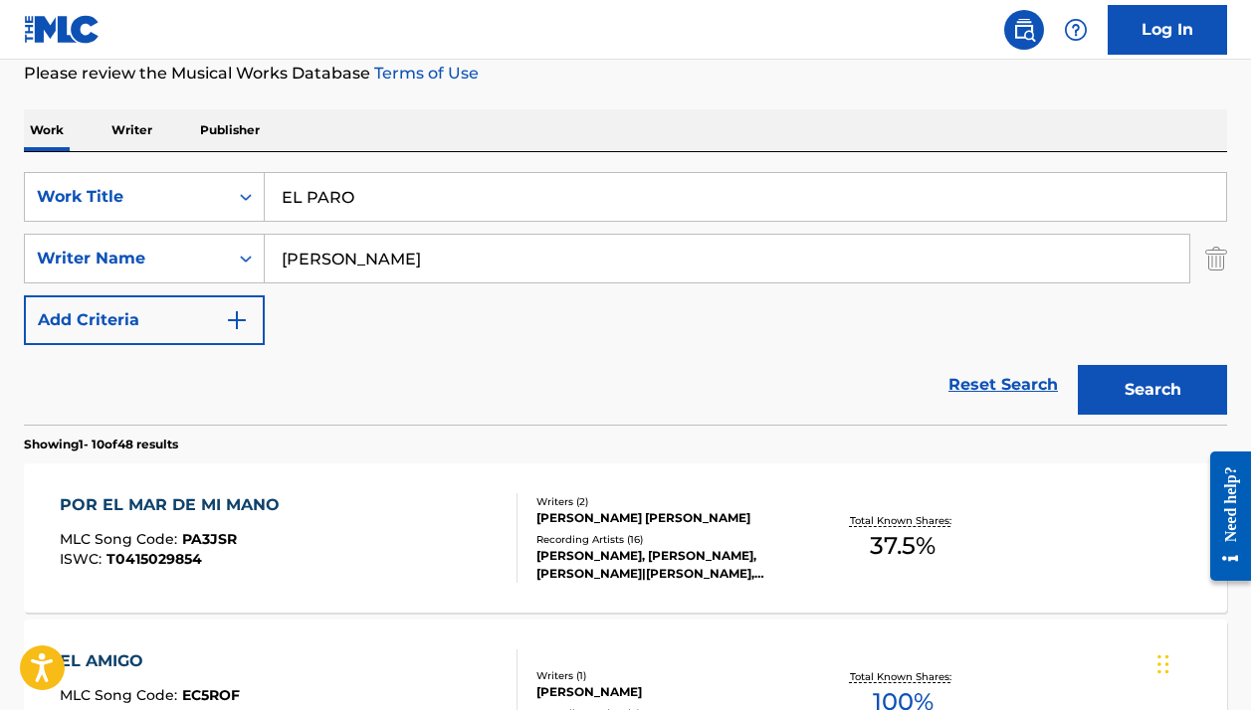
scroll to position [112, 0]
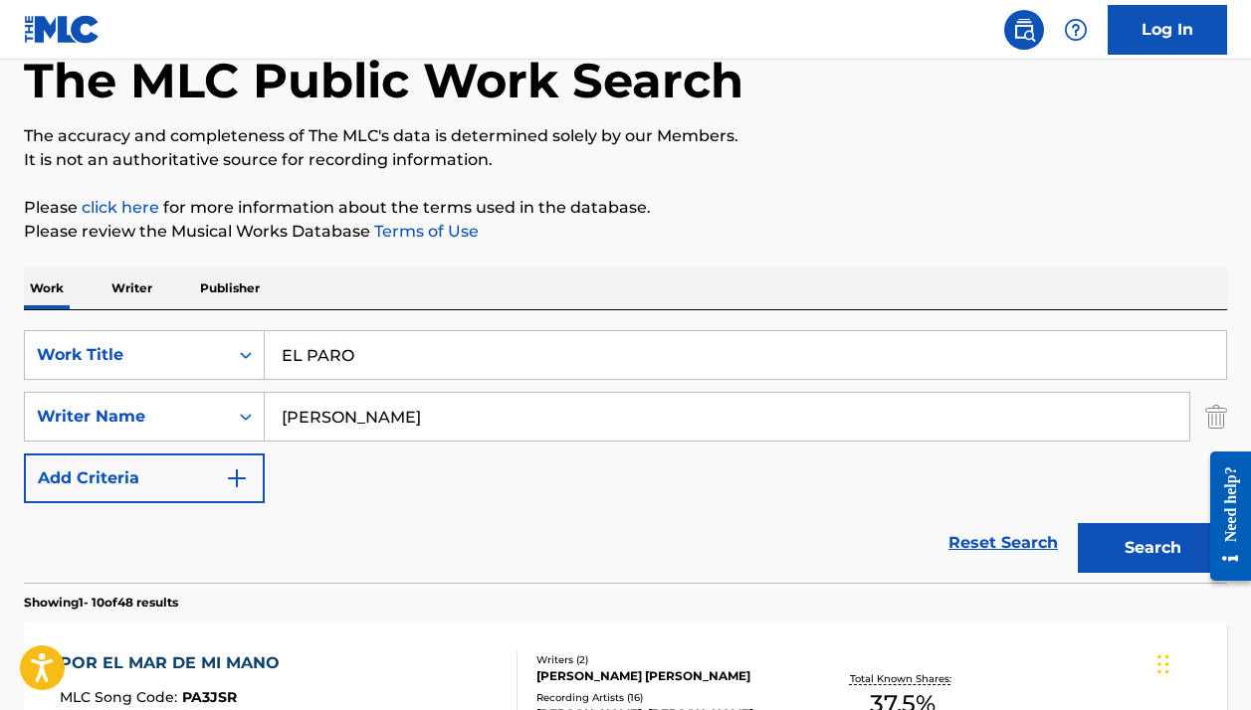
click at [458, 355] on input "EL PARO" at bounding box center [745, 355] width 961 height 48
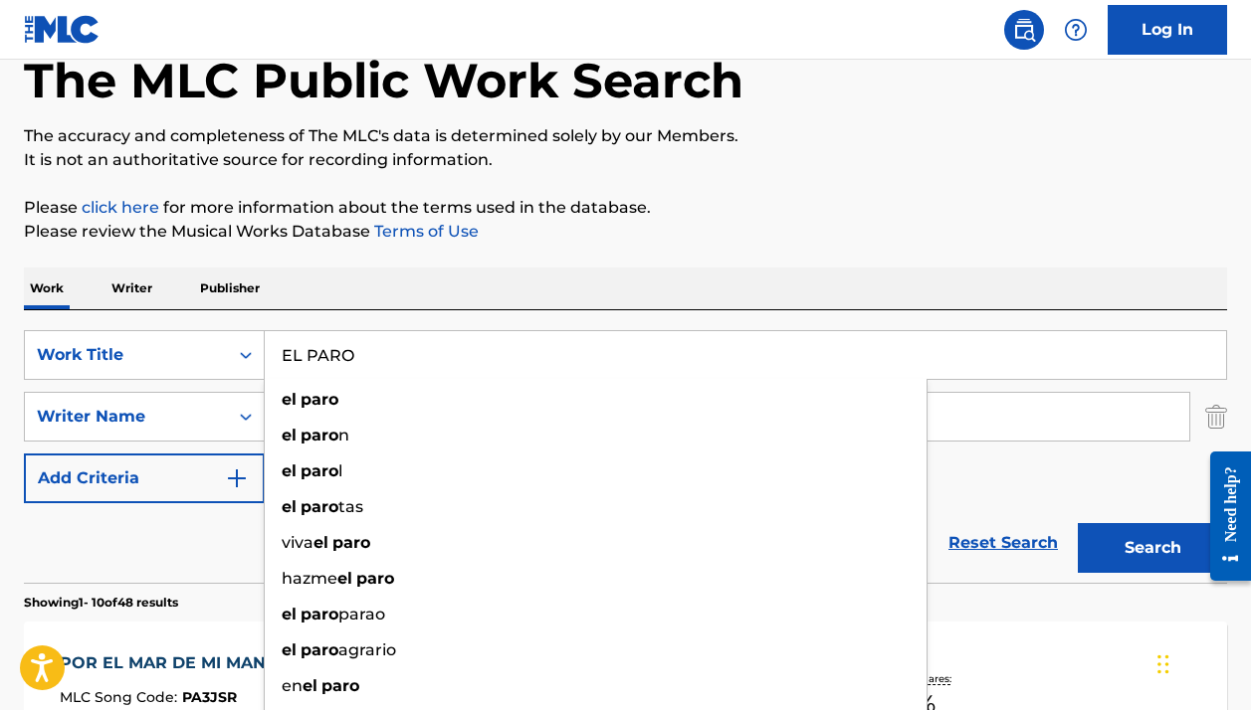
paste input "LA MUJER DE MI VIDA"
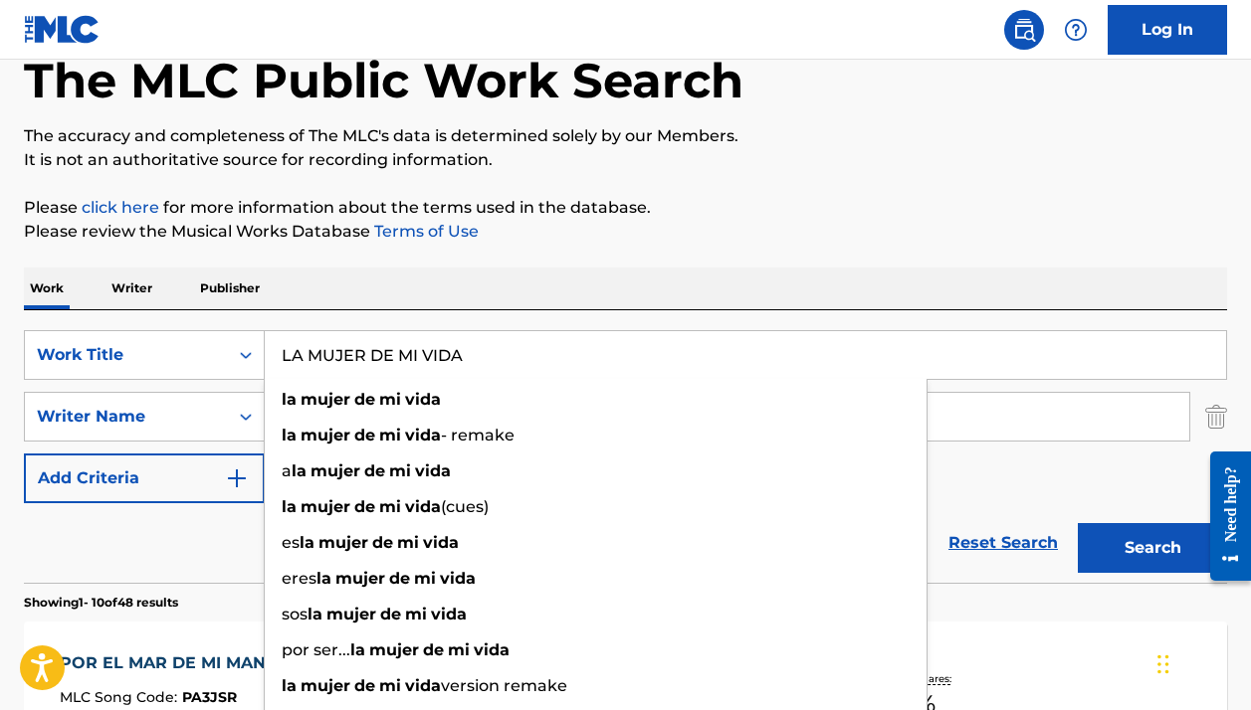
type input "LA MUJER DE MI VIDA"
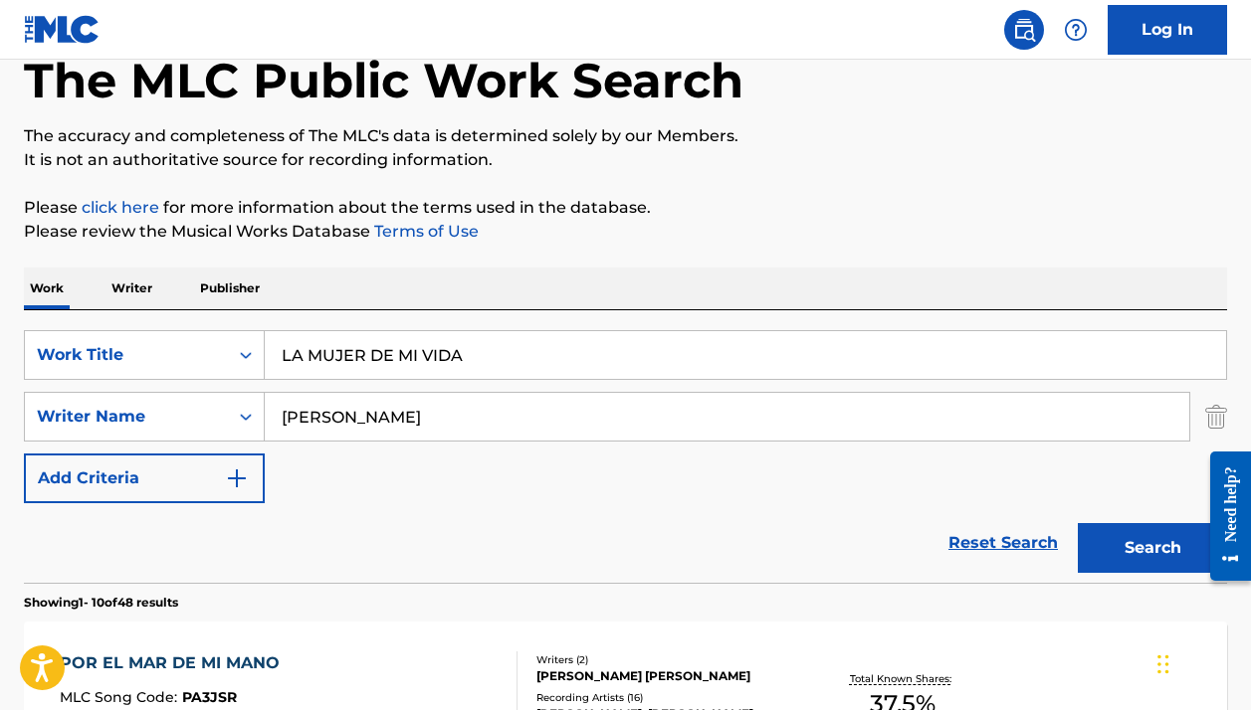
click at [1157, 225] on p "Please review the Musical Works Database Terms of Use" at bounding box center [625, 232] width 1203 height 24
click at [572, 418] on input "[PERSON_NAME]" at bounding box center [727, 417] width 924 height 48
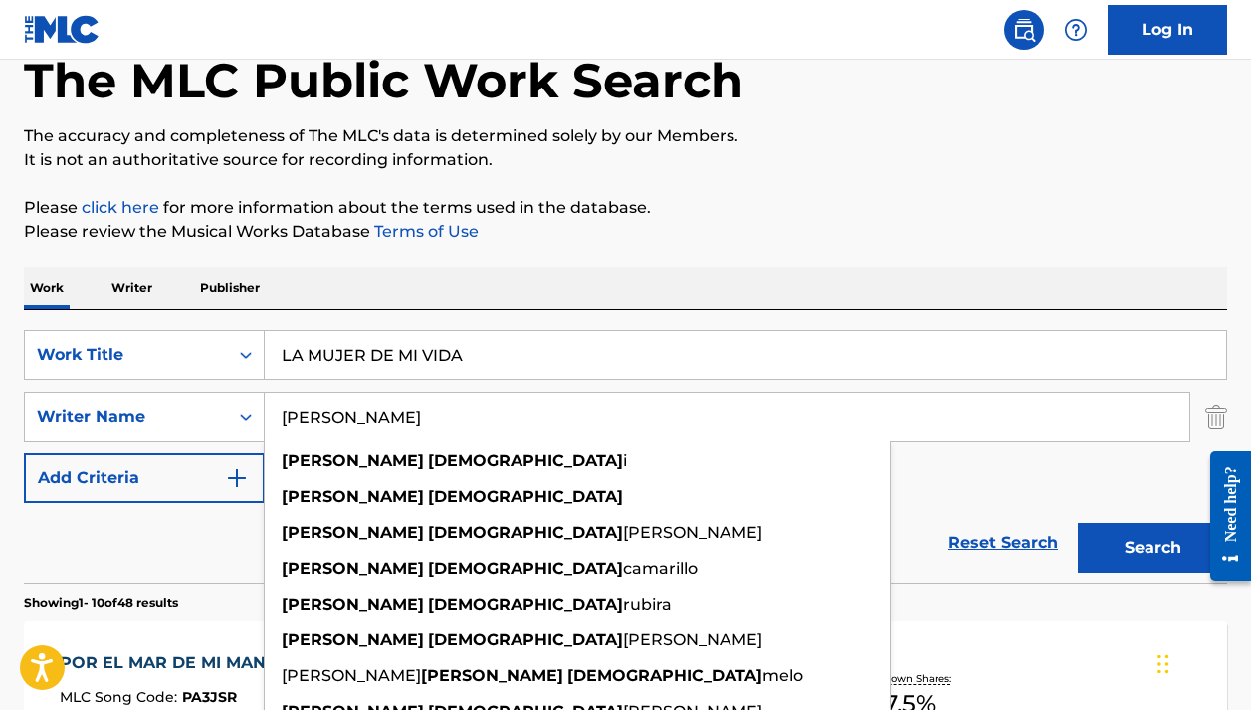
paste input "[PERSON_NAME], [PERSON_NAME]"
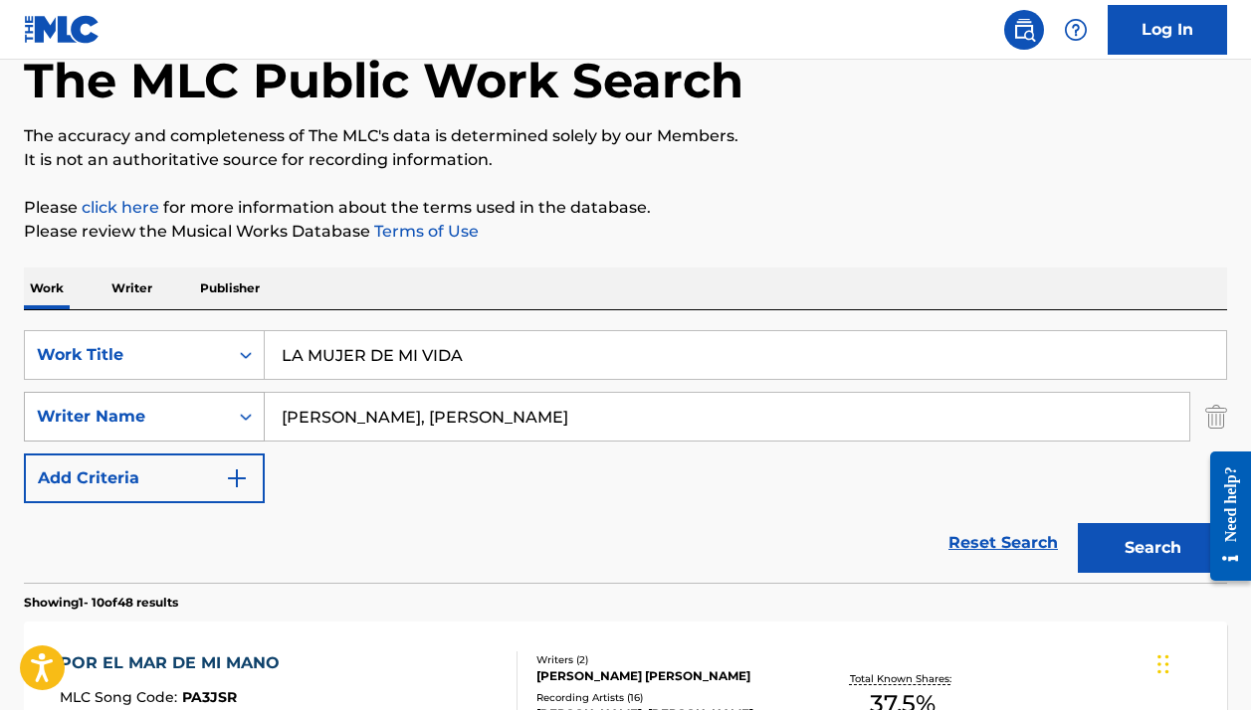
drag, startPoint x: 456, startPoint y: 418, endPoint x: 253, endPoint y: 418, distance: 203.0
click at [253, 418] on div "SearchWithCriteria04d5edc9-d8fa-4033-9089-bce76f832a77 Writer Name [PERSON_NAME…" at bounding box center [625, 417] width 1203 height 50
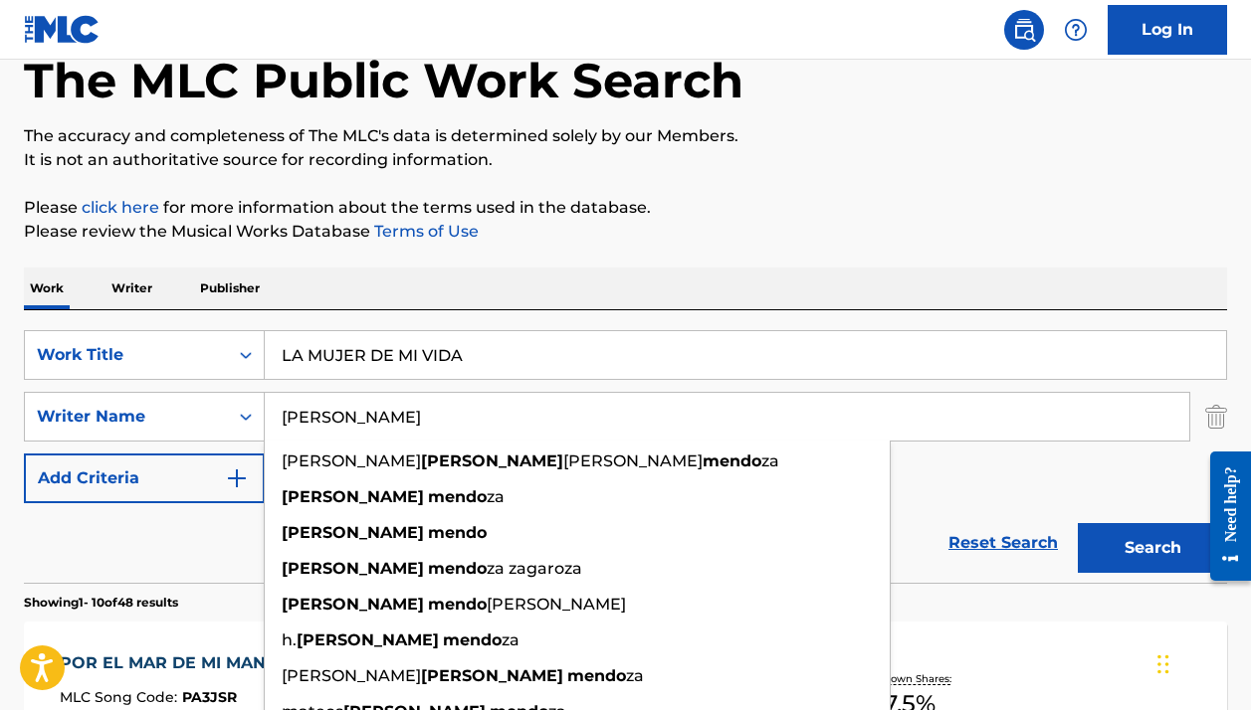
type input "[PERSON_NAME]"
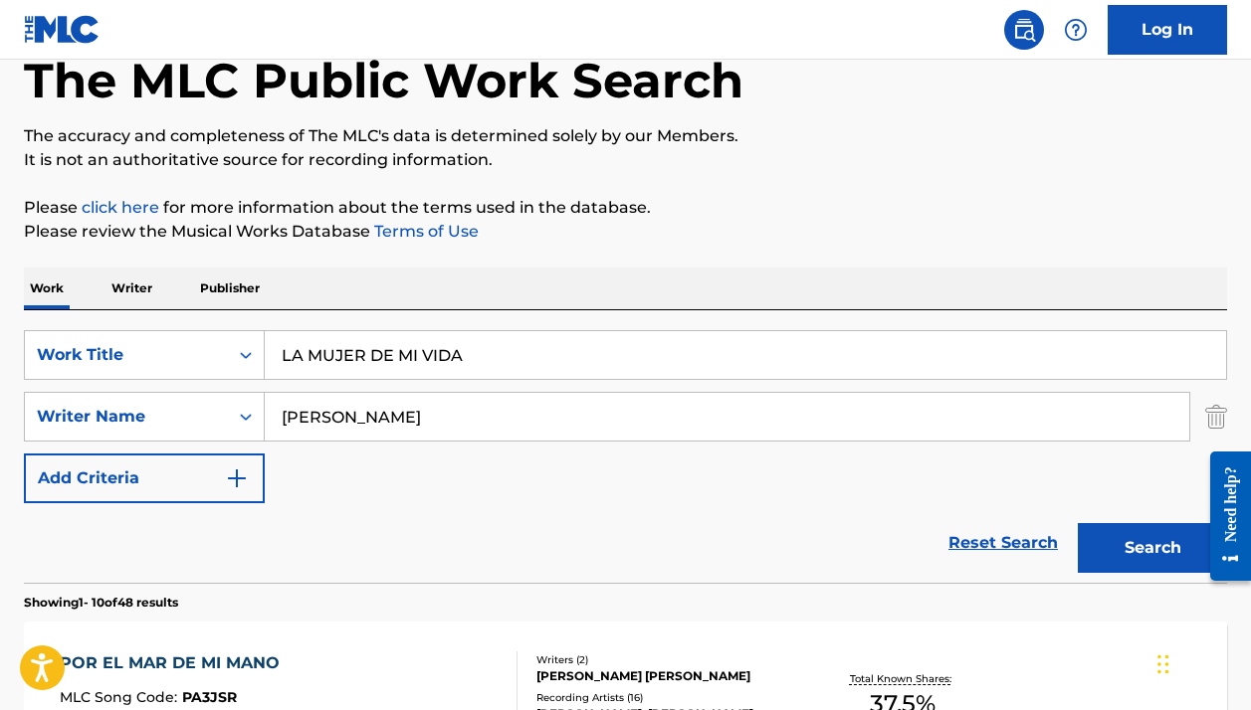
click at [828, 207] on p "Please click here for more information about the terms used in the database." at bounding box center [625, 208] width 1203 height 24
click at [1107, 528] on button "Search" at bounding box center [1152, 548] width 149 height 50
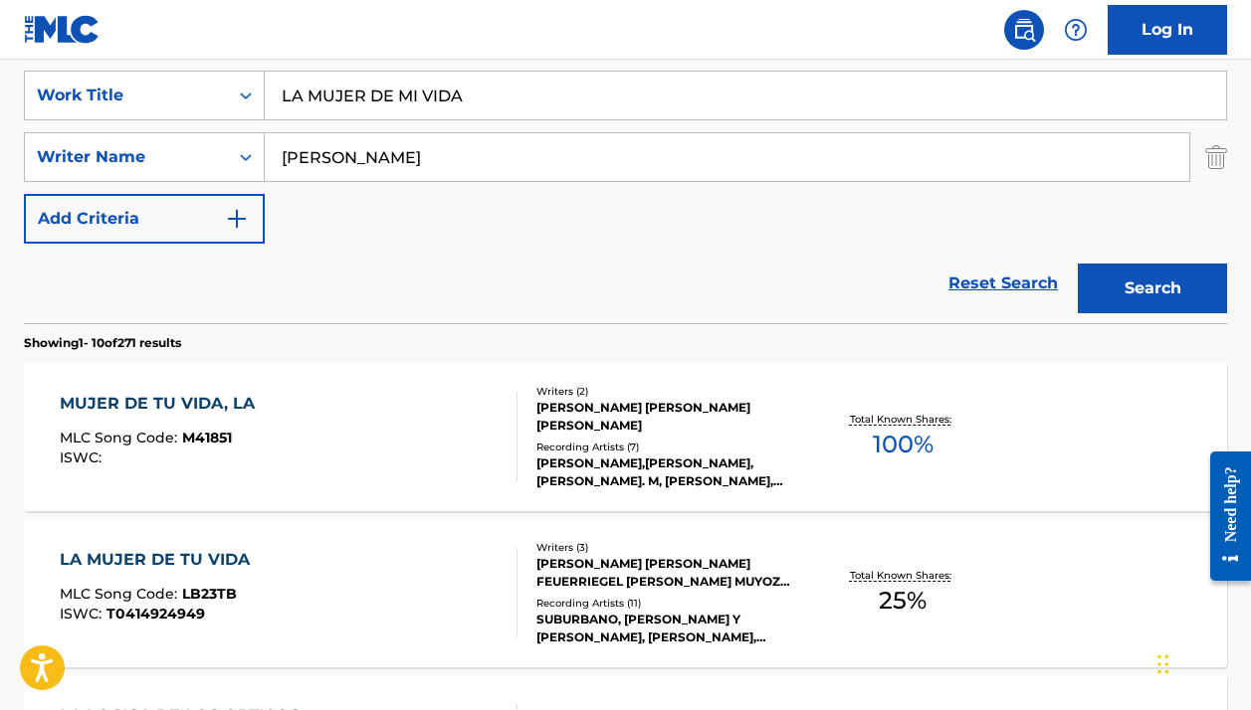
scroll to position [365, 0]
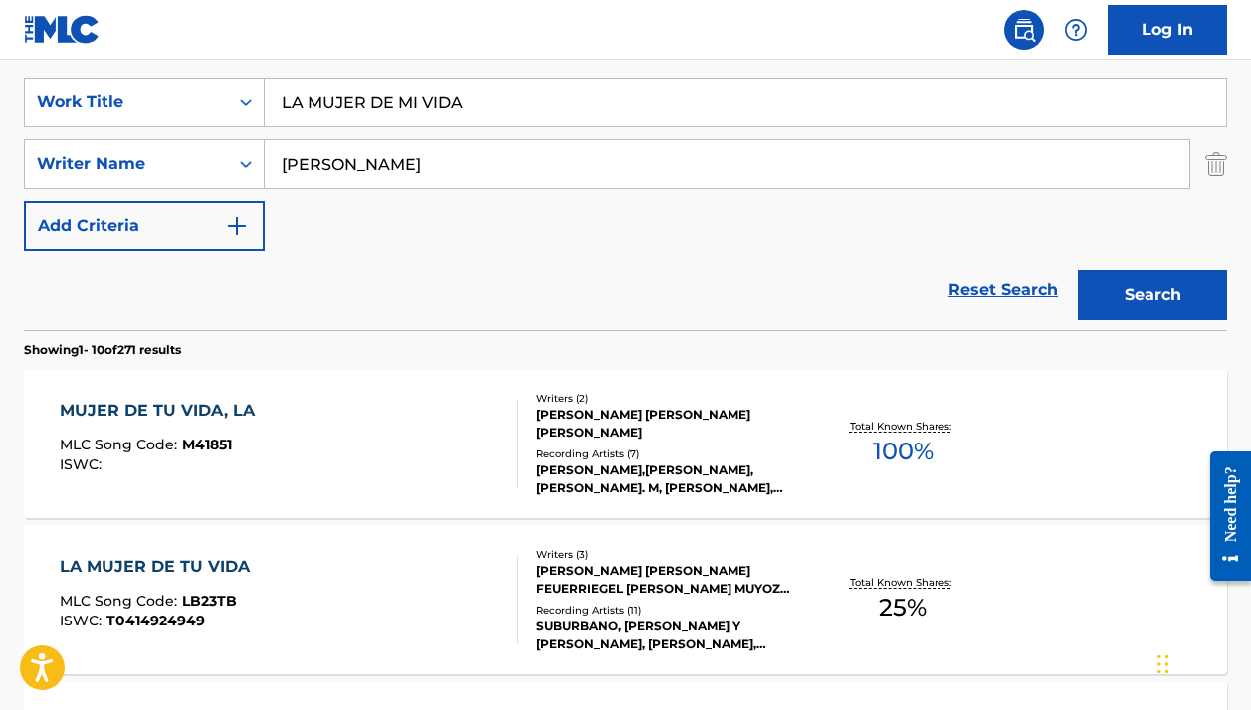
click at [501, 471] on div at bounding box center [509, 444] width 16 height 90
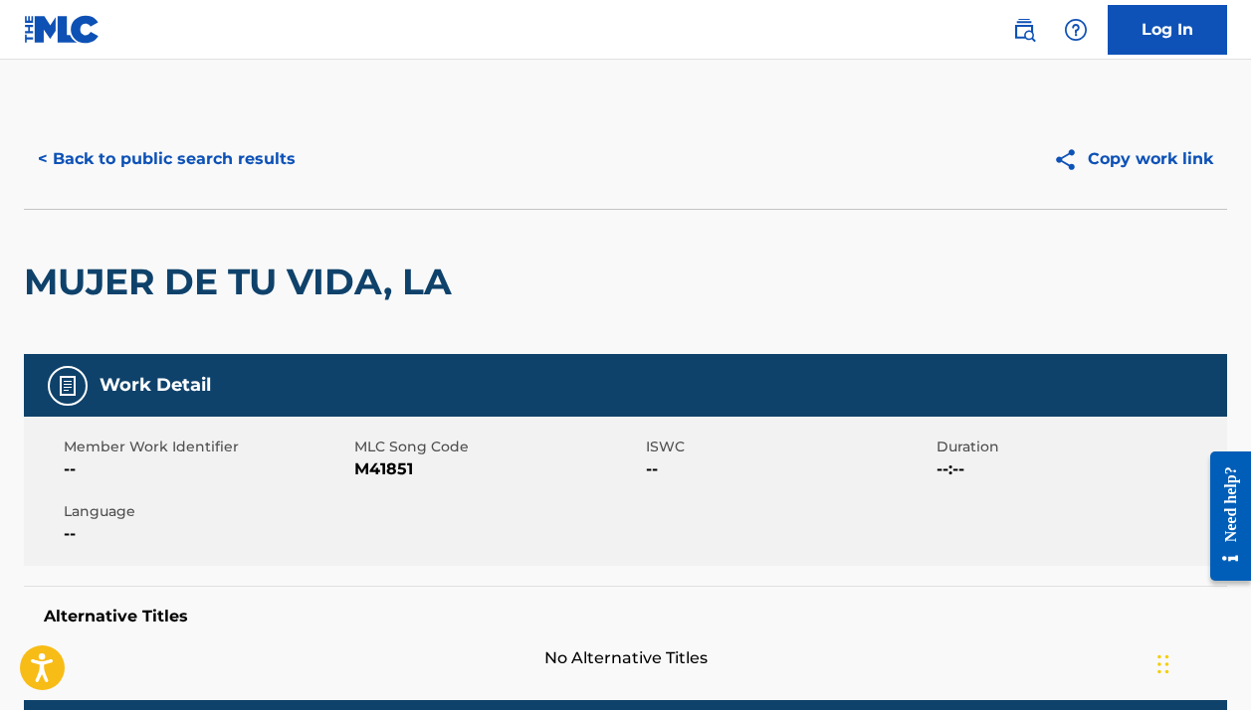
click at [200, 163] on button "< Back to public search results" at bounding box center [167, 159] width 286 height 50
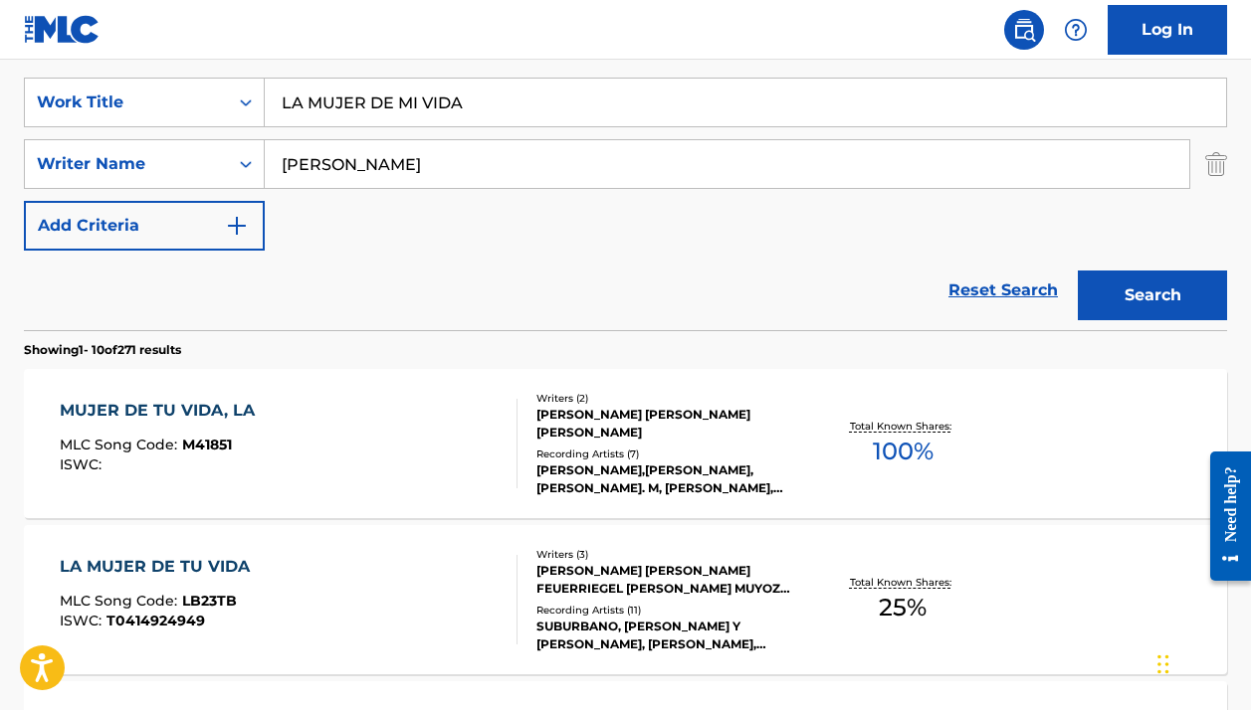
click at [425, 549] on div "LA MUJER DE TU VIDA MLC Song Code : LB23TB ISWC : T0414924949 Writers ( 3 ) [PE…" at bounding box center [625, 599] width 1203 height 149
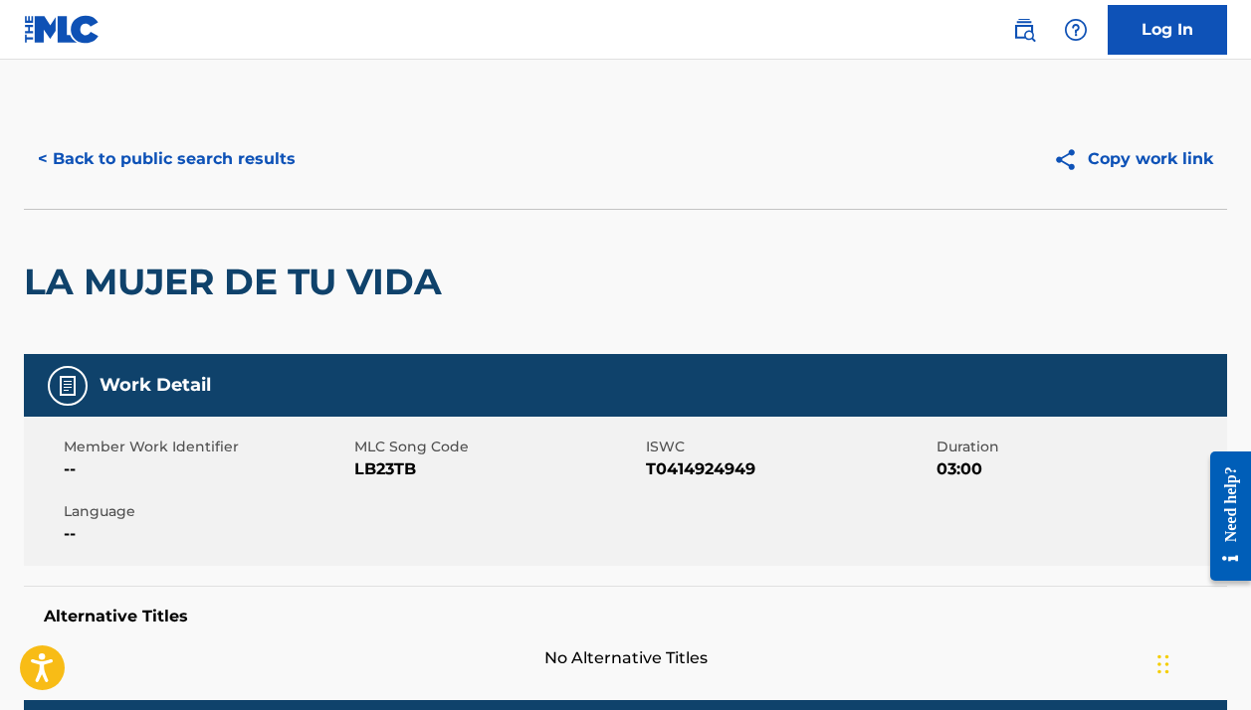
click at [212, 159] on button "< Back to public search results" at bounding box center [167, 159] width 286 height 50
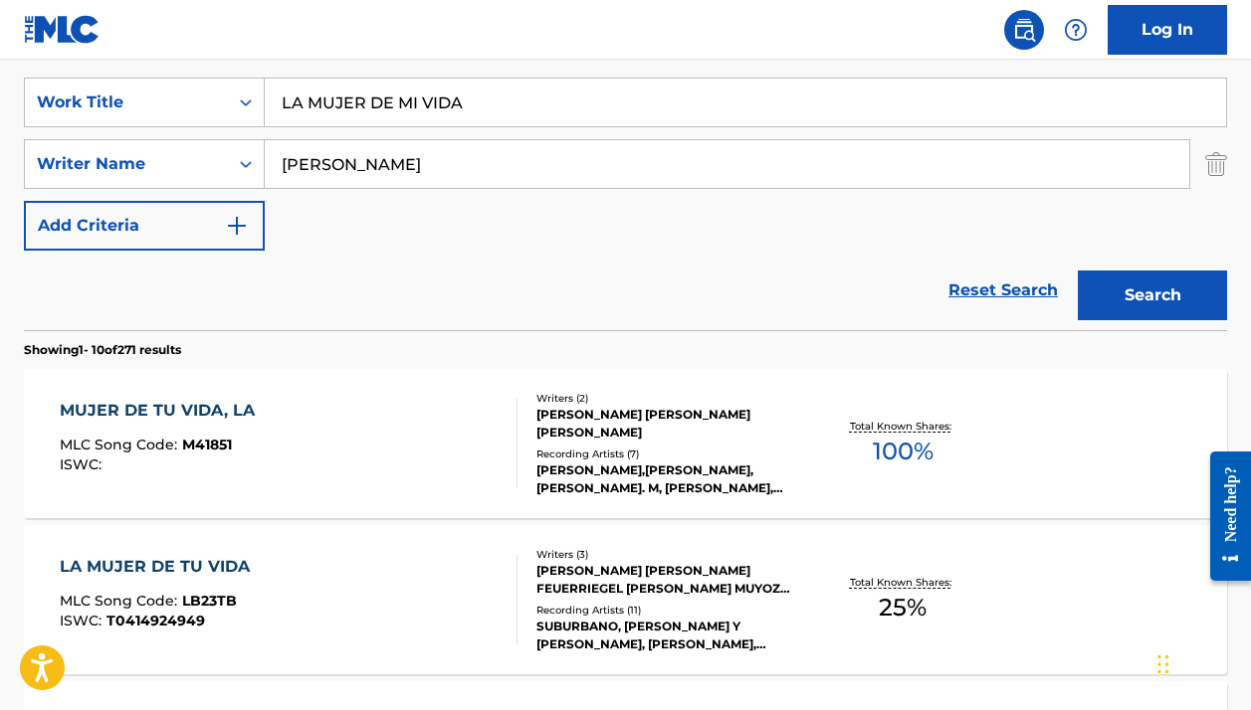
click at [357, 419] on div "MUJER DE TU VIDA, LA MLC Song Code : M41851 ISWC :" at bounding box center [288, 444] width 457 height 90
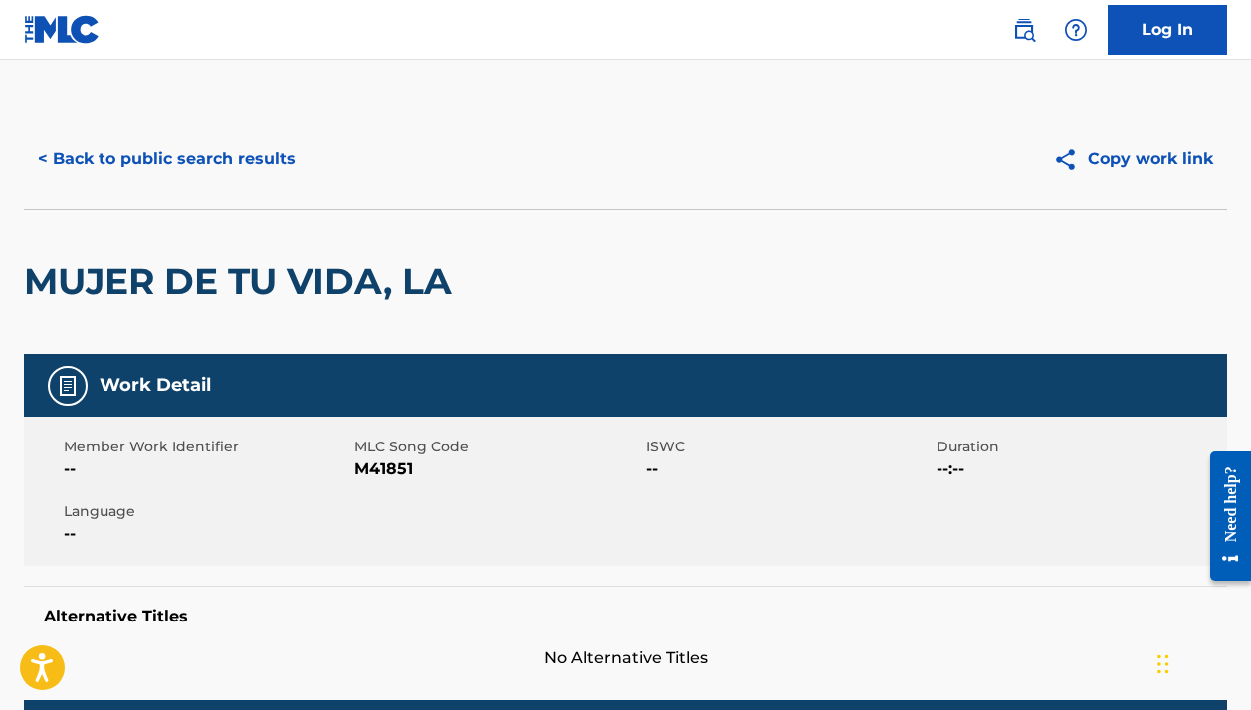
click at [218, 173] on button "< Back to public search results" at bounding box center [167, 159] width 286 height 50
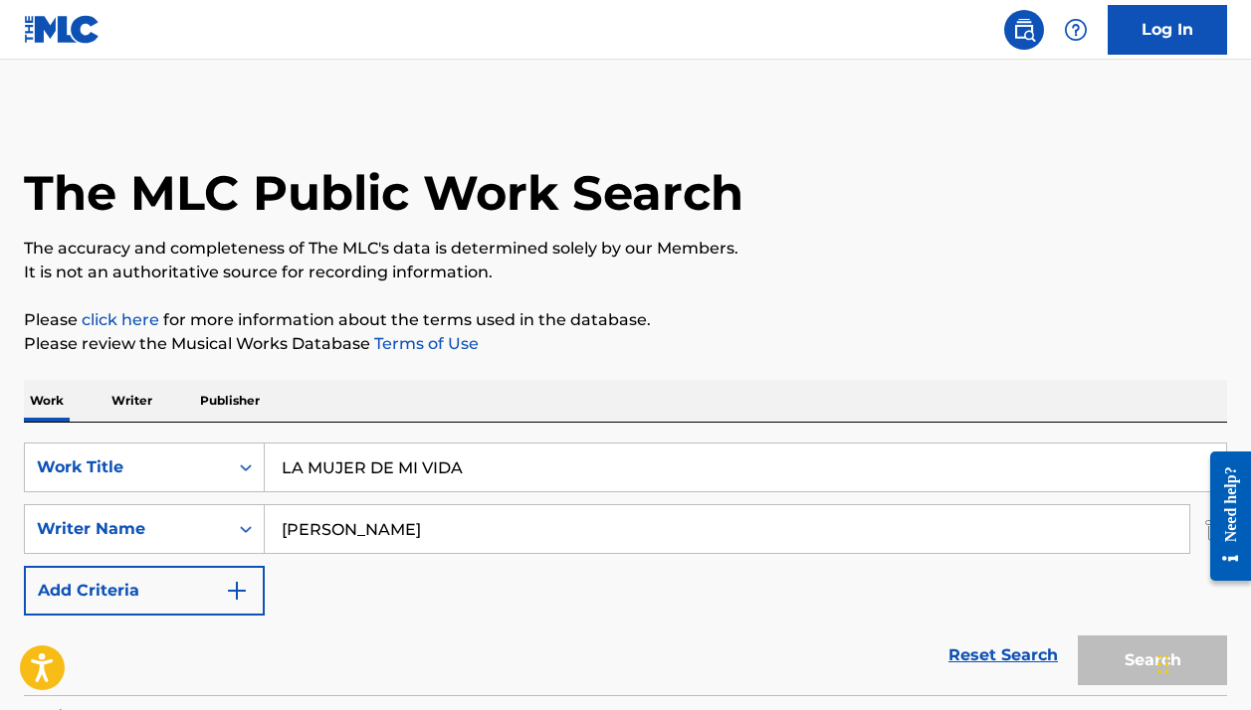
scroll to position [365, 0]
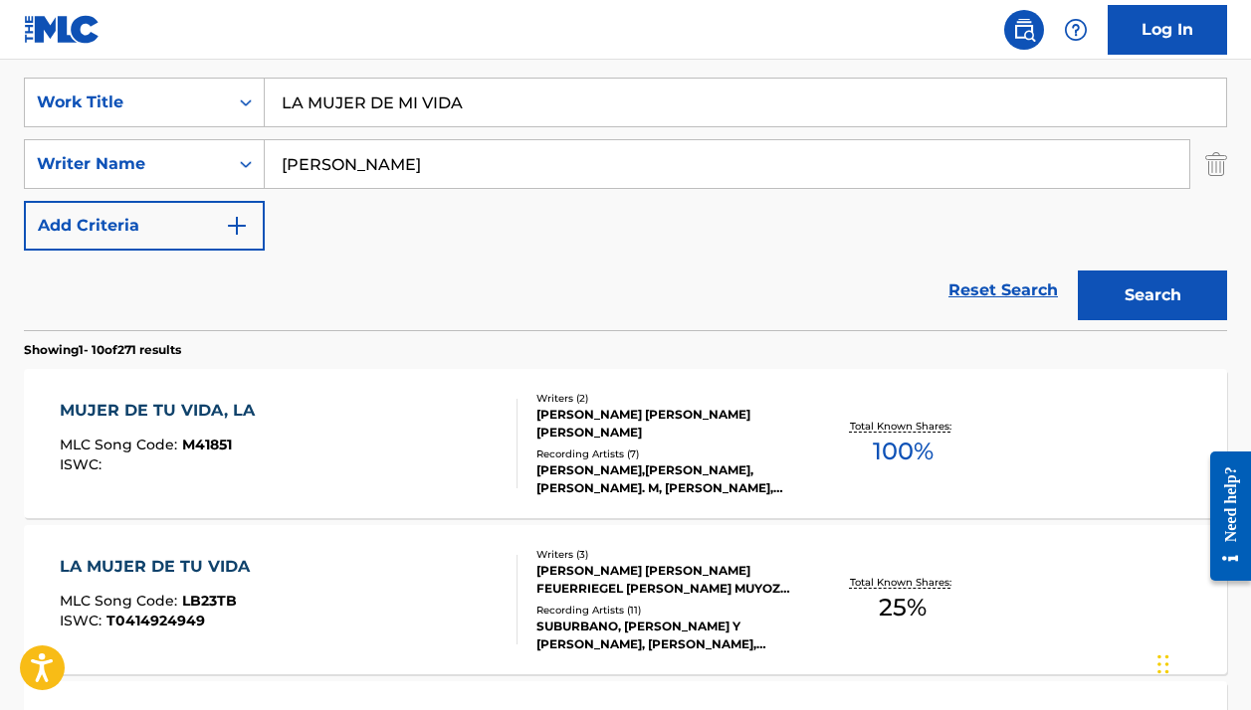
click at [384, 453] on div "MUJER DE TU VIDA, LA MLC Song Code : M41851 ISWC :" at bounding box center [288, 444] width 457 height 90
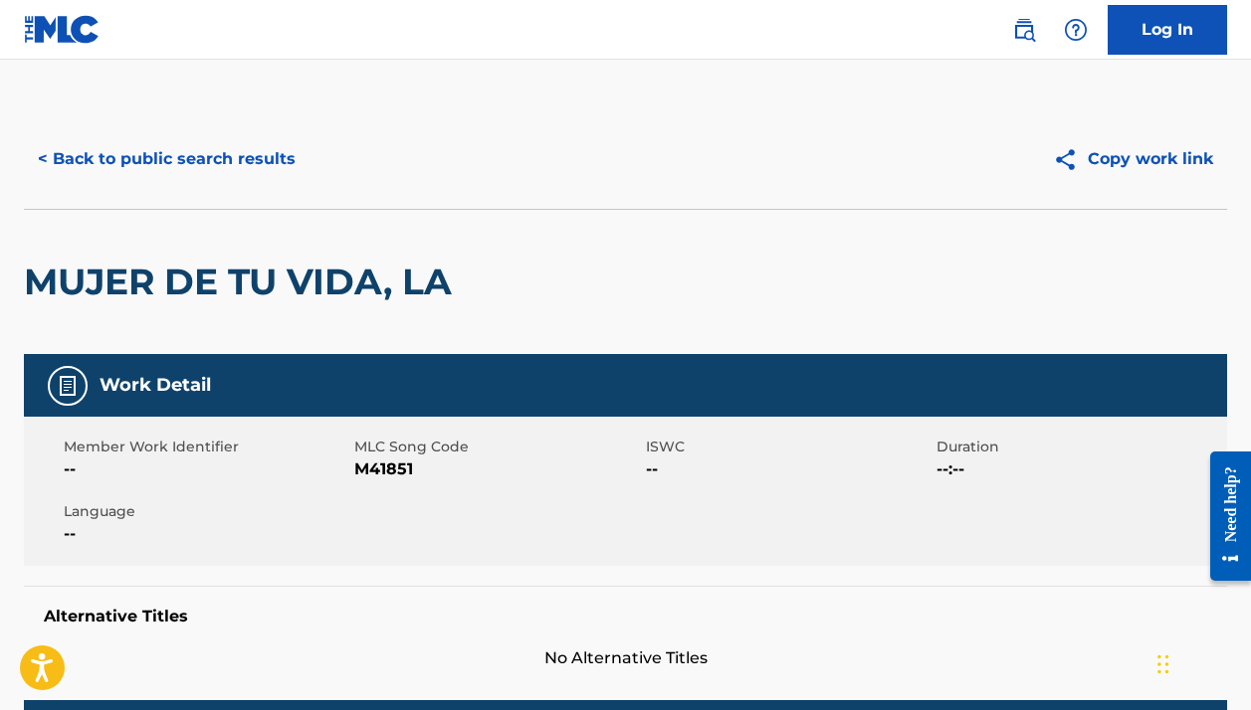
click at [382, 469] on span "M41851" at bounding box center [497, 470] width 286 height 24
copy span "M41851"
click at [240, 168] on button "< Back to public search results" at bounding box center [167, 159] width 286 height 50
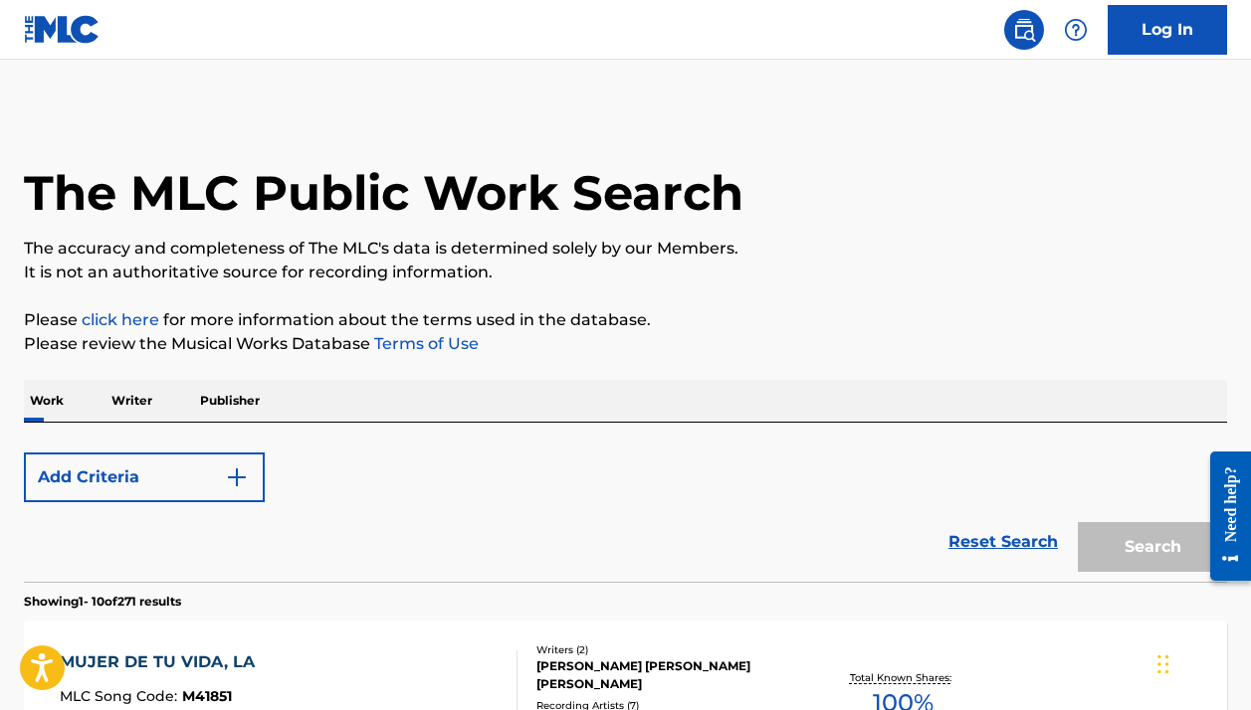
scroll to position [365, 0]
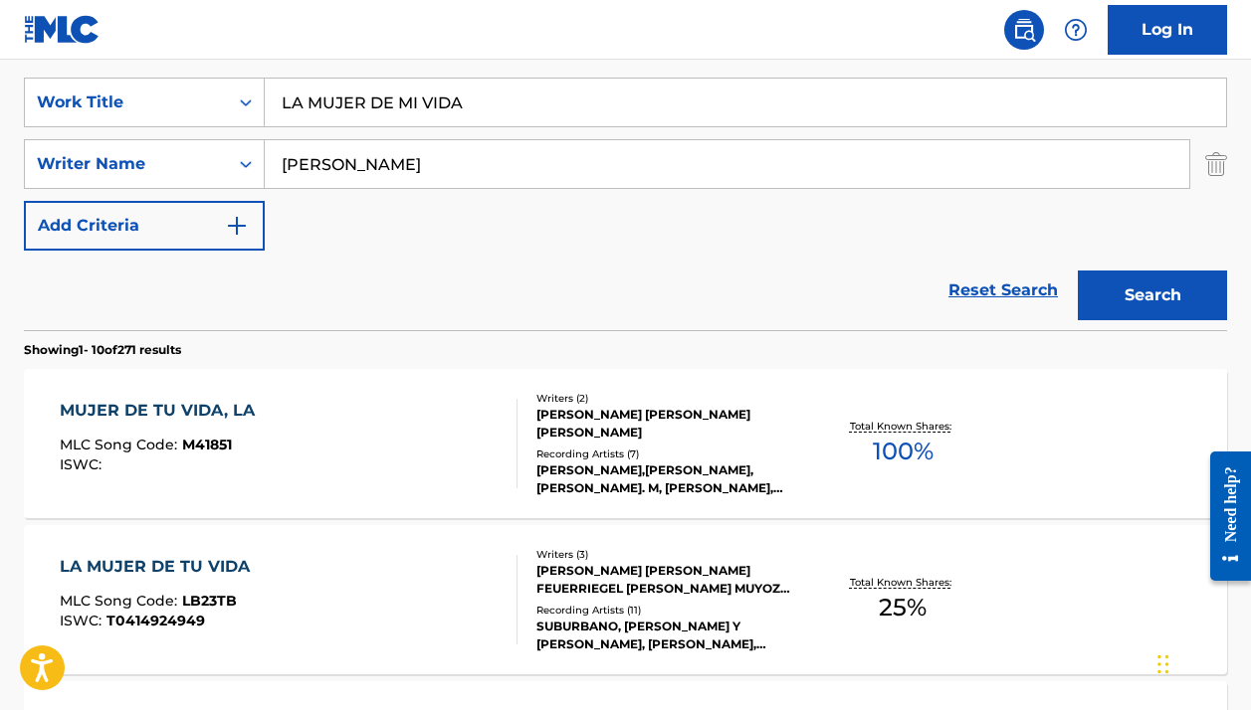
click at [486, 555] on div "LA MUJER DE TU VIDA MLC Song Code : LB23TB ISWC : T0414924949" at bounding box center [288, 600] width 457 height 90
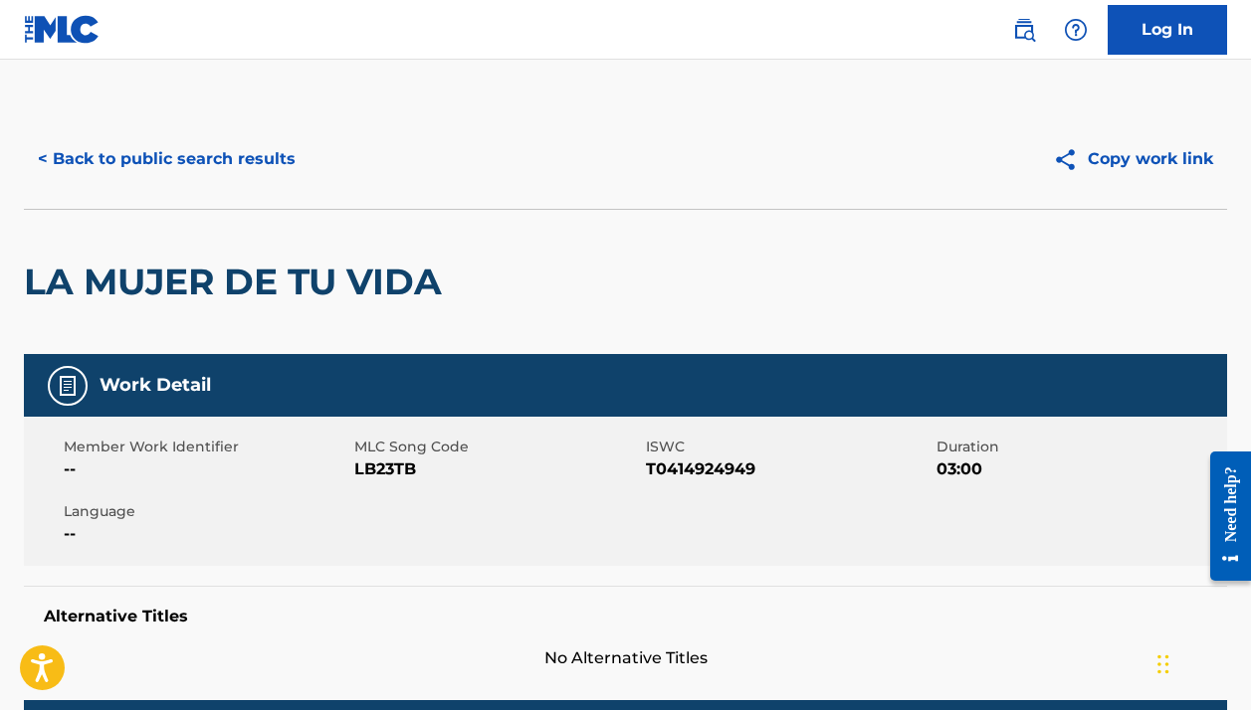
click at [397, 464] on span "LB23TB" at bounding box center [497, 470] width 286 height 24
click at [396, 464] on span "LB23TB" at bounding box center [497, 470] width 286 height 24
copy span "LB23TB"
click at [193, 148] on button "< Back to public search results" at bounding box center [167, 159] width 286 height 50
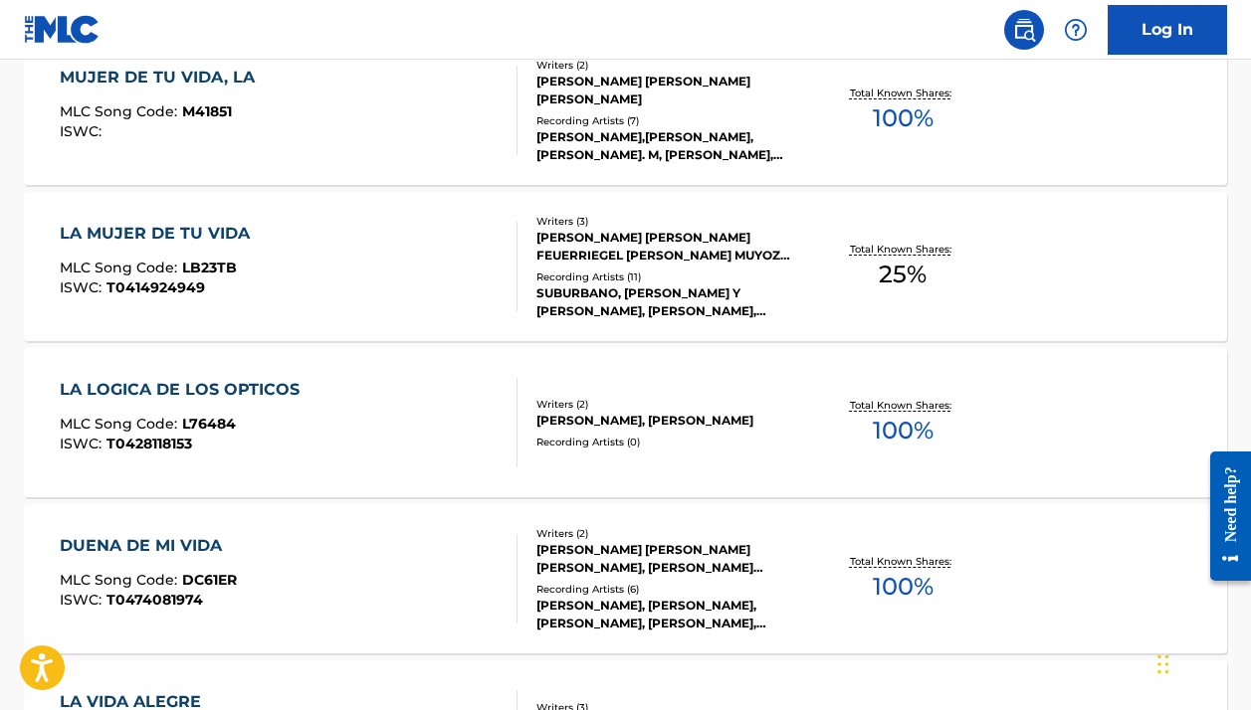
scroll to position [474, 0]
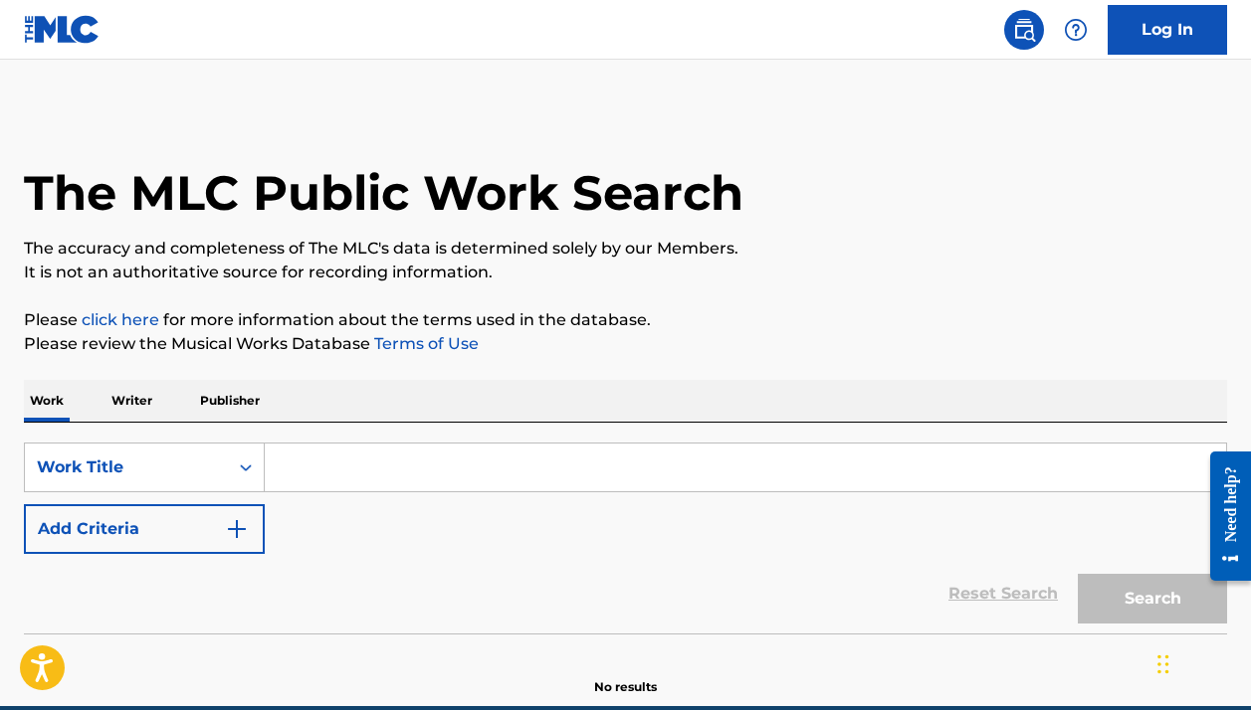
click at [506, 468] on input "Search Form" at bounding box center [745, 468] width 961 height 48
paste input "LA VIDA ALEGRE"
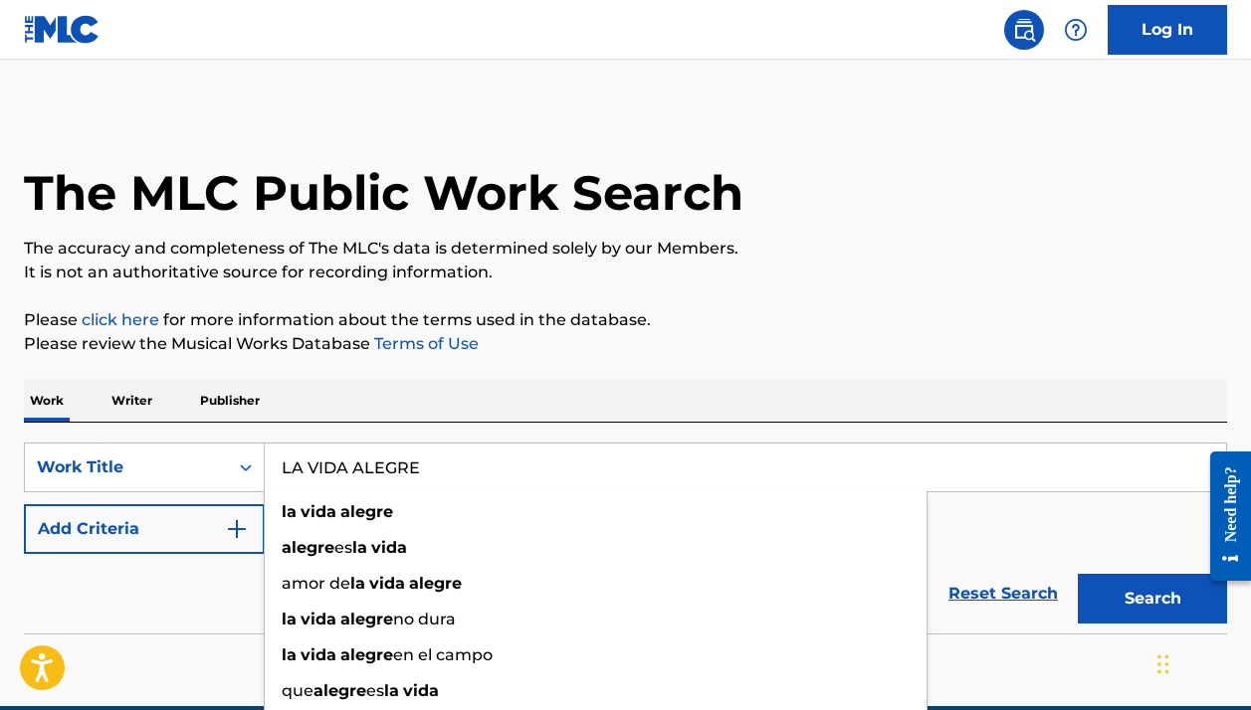
type input "LA VIDA ALEGRE"
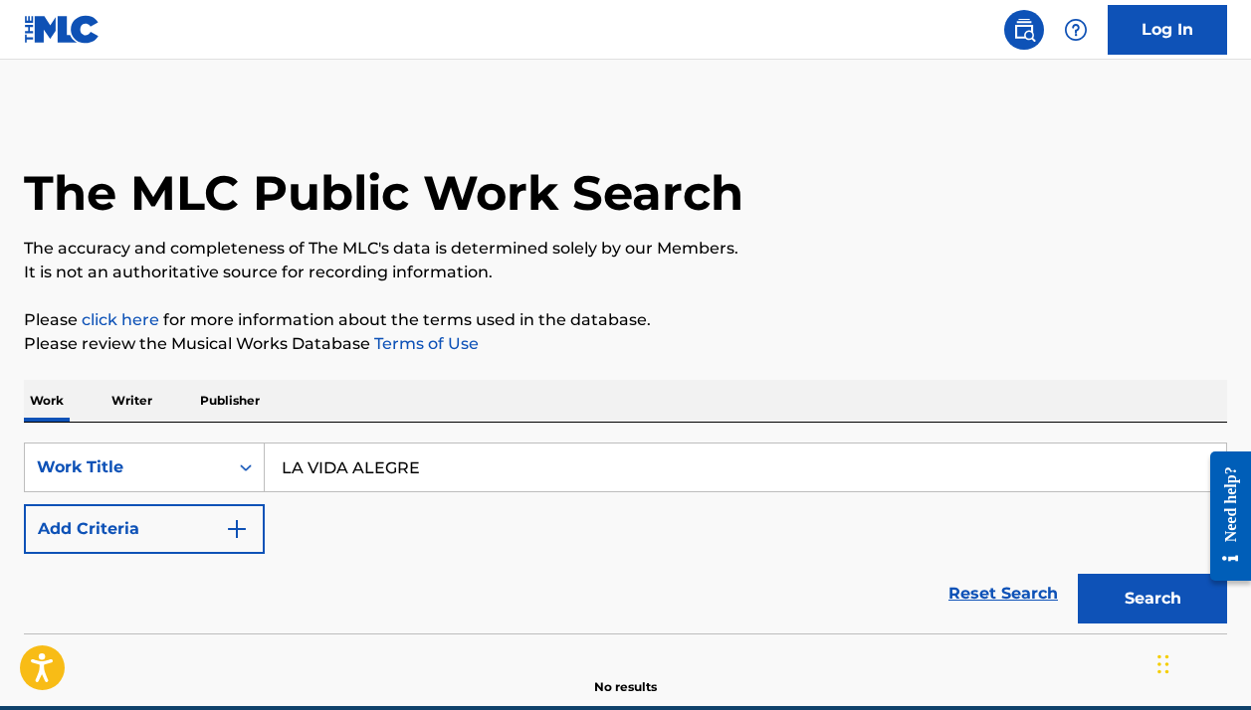
click at [198, 533] on button "Add Criteria" at bounding box center [144, 529] width 241 height 50
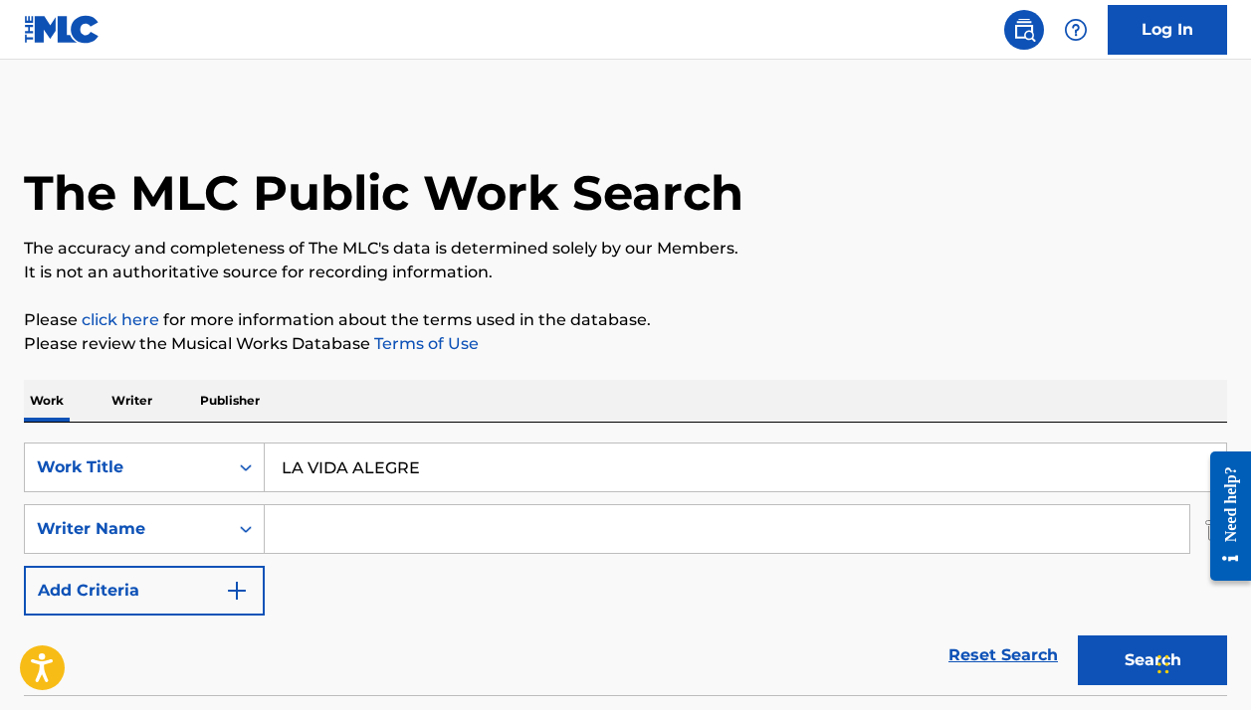
click at [875, 345] on p "Please review the Musical Works Database Terms of Use" at bounding box center [625, 344] width 1203 height 24
click at [494, 529] on input "Search Form" at bounding box center [727, 529] width 924 height 48
paste input "Mendo Muyoz Lui"
type input "Mendo Muyoz Lui"
click at [925, 262] on p "It is not an authoritative source for recording information." at bounding box center [625, 273] width 1203 height 24
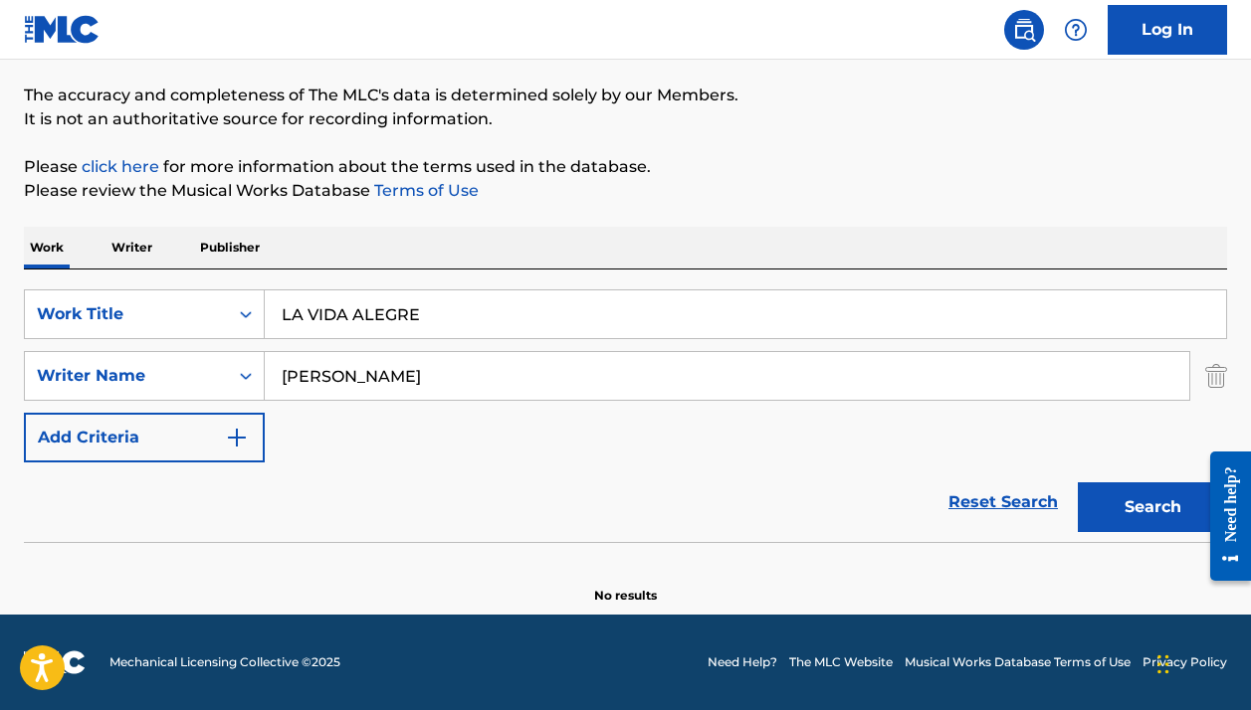
scroll to position [153, 0]
click at [1106, 499] on button "Search" at bounding box center [1152, 508] width 149 height 50
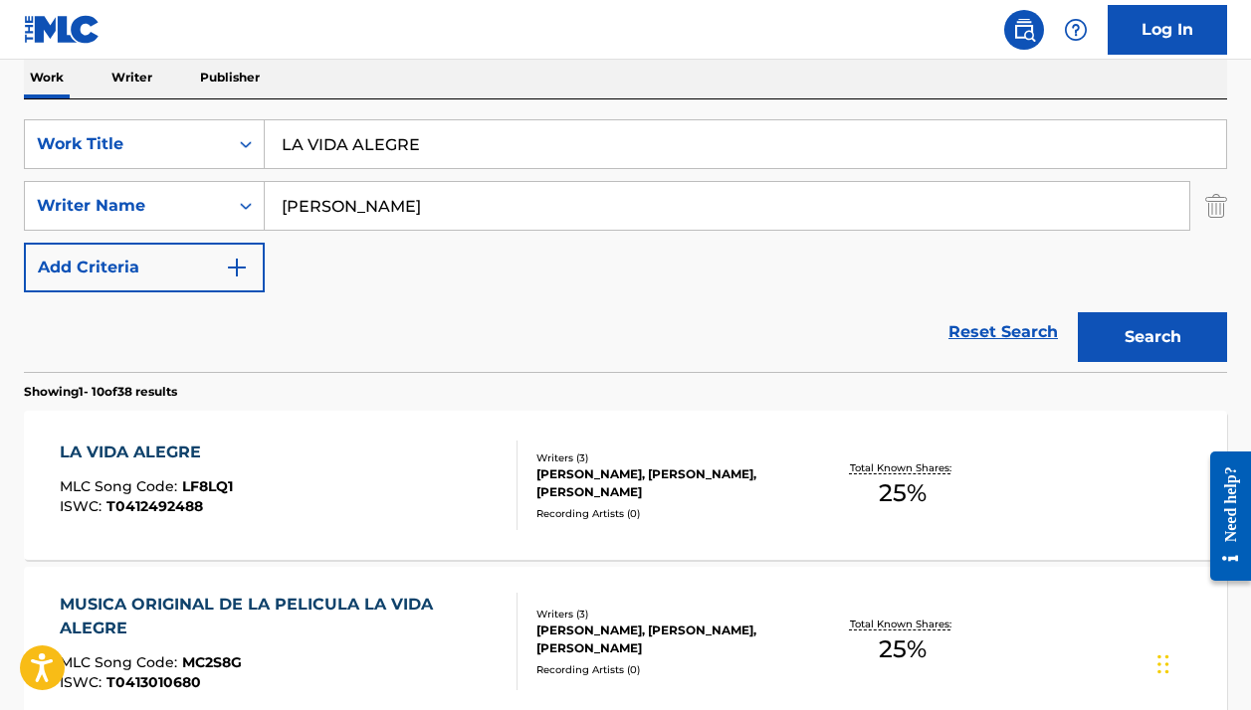
scroll to position [359, 0]
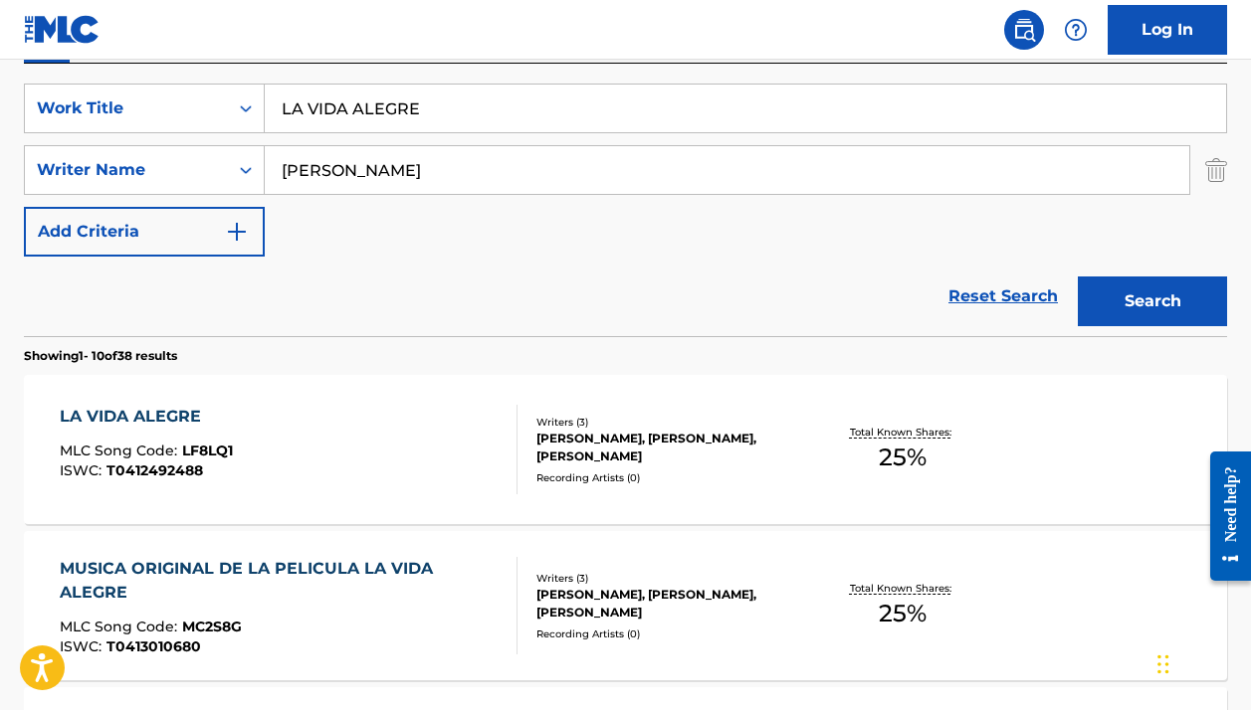
click at [708, 434] on div "[PERSON_NAME] [PERSON_NAME] MUYOZ [PERSON_NAME], [PERSON_NAME]" at bounding box center [669, 448] width 267 height 36
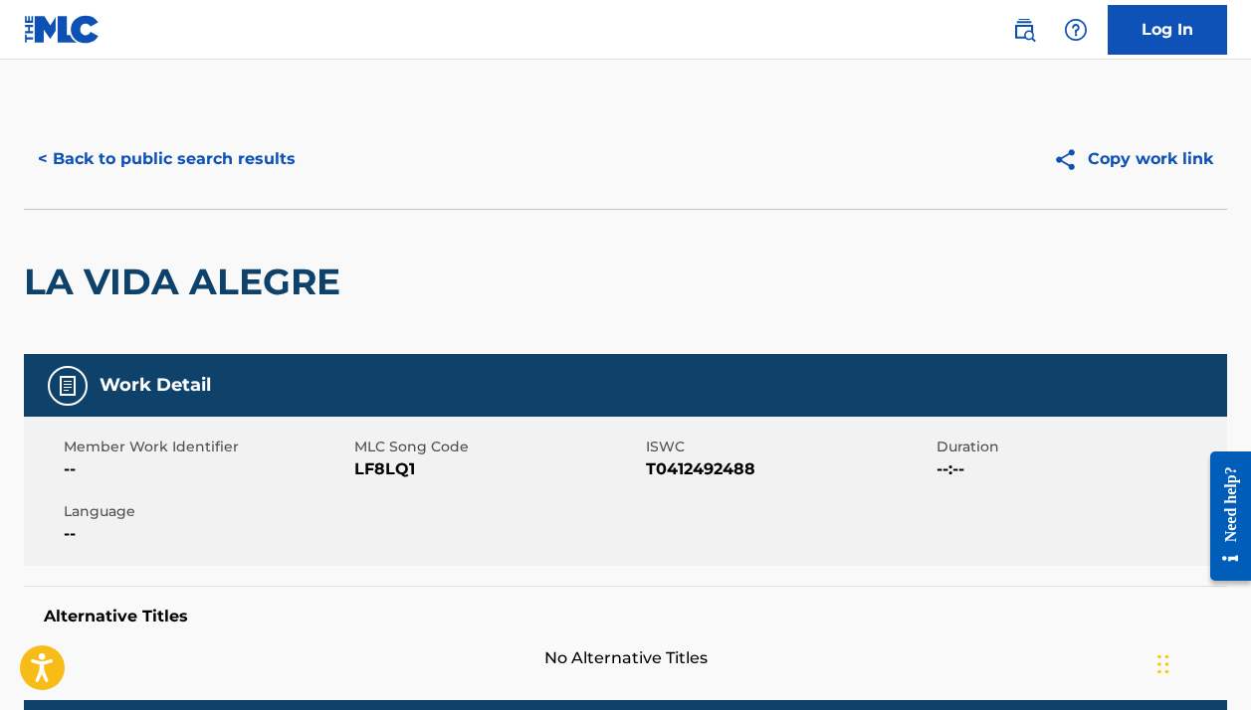
click at [394, 474] on span "LF8LQ1" at bounding box center [497, 470] width 286 height 24
copy span "LF8LQ1"
click at [230, 163] on button "< Back to public search results" at bounding box center [167, 159] width 286 height 50
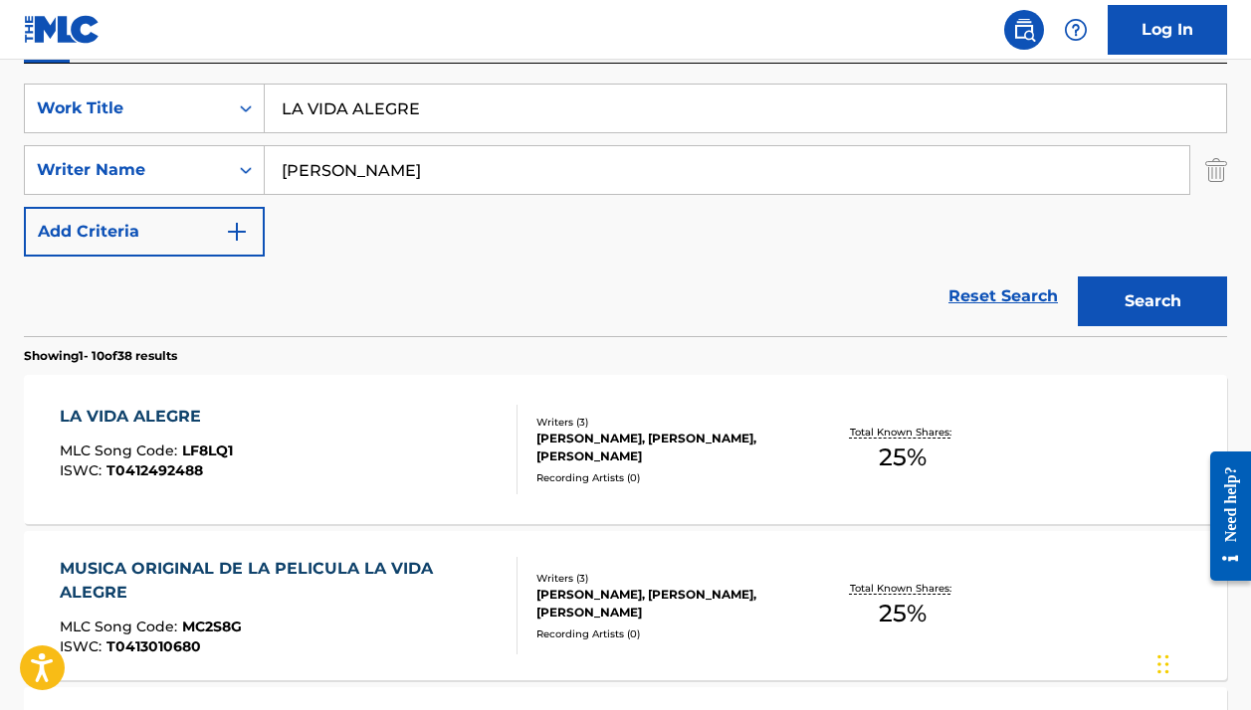
click at [340, 110] on input "LA VIDA ALEGRE" at bounding box center [745, 109] width 961 height 48
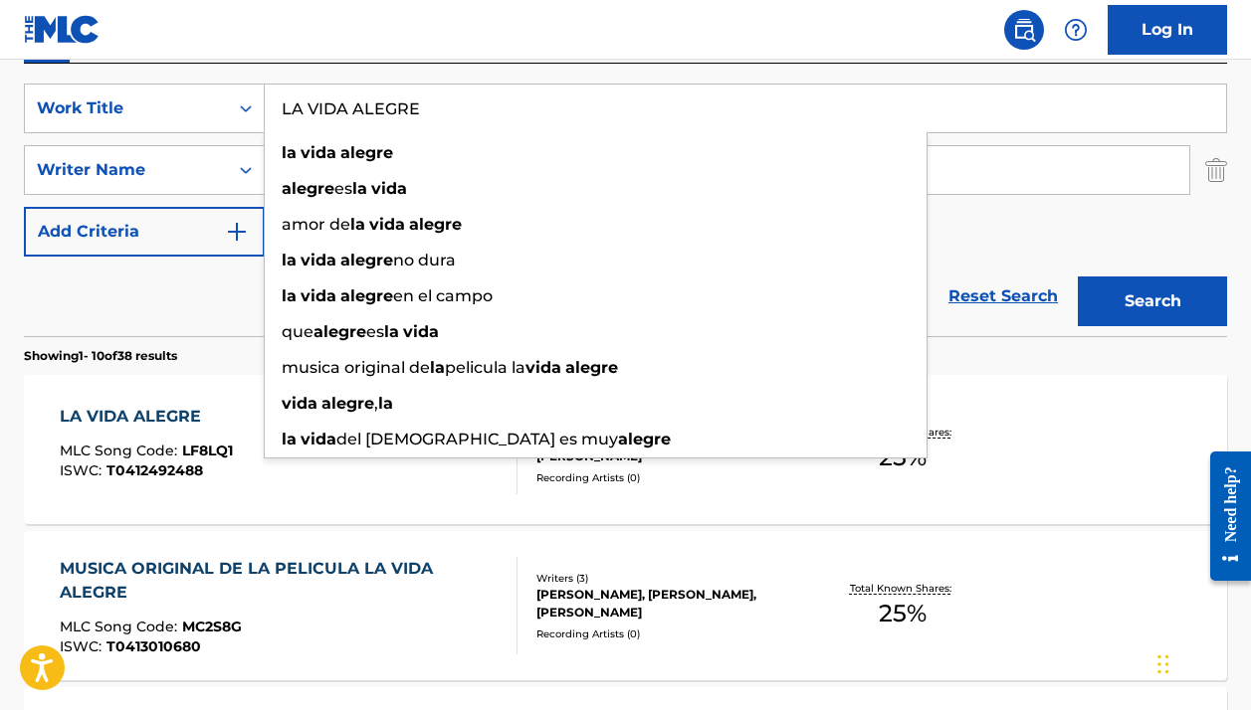
paste input "MUJER DE MI VIDA"
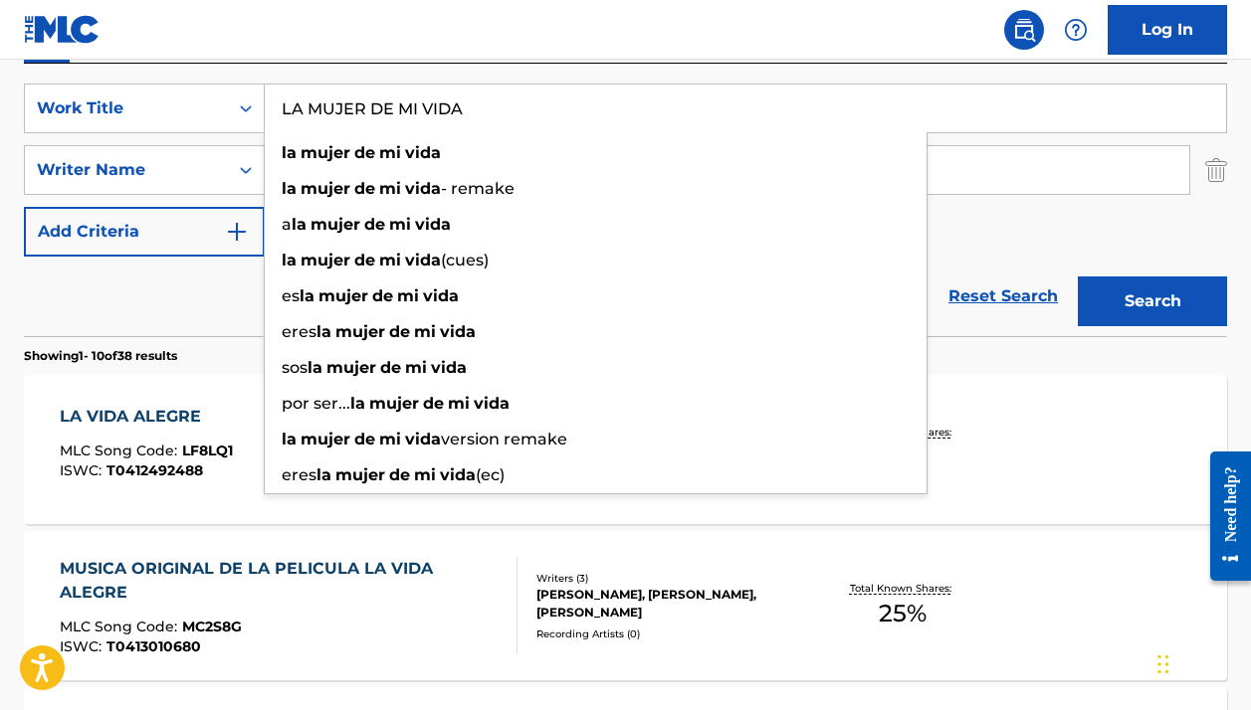
type input "LA MUJER DE MI VIDA"
click at [1145, 301] on button "Search" at bounding box center [1152, 302] width 149 height 50
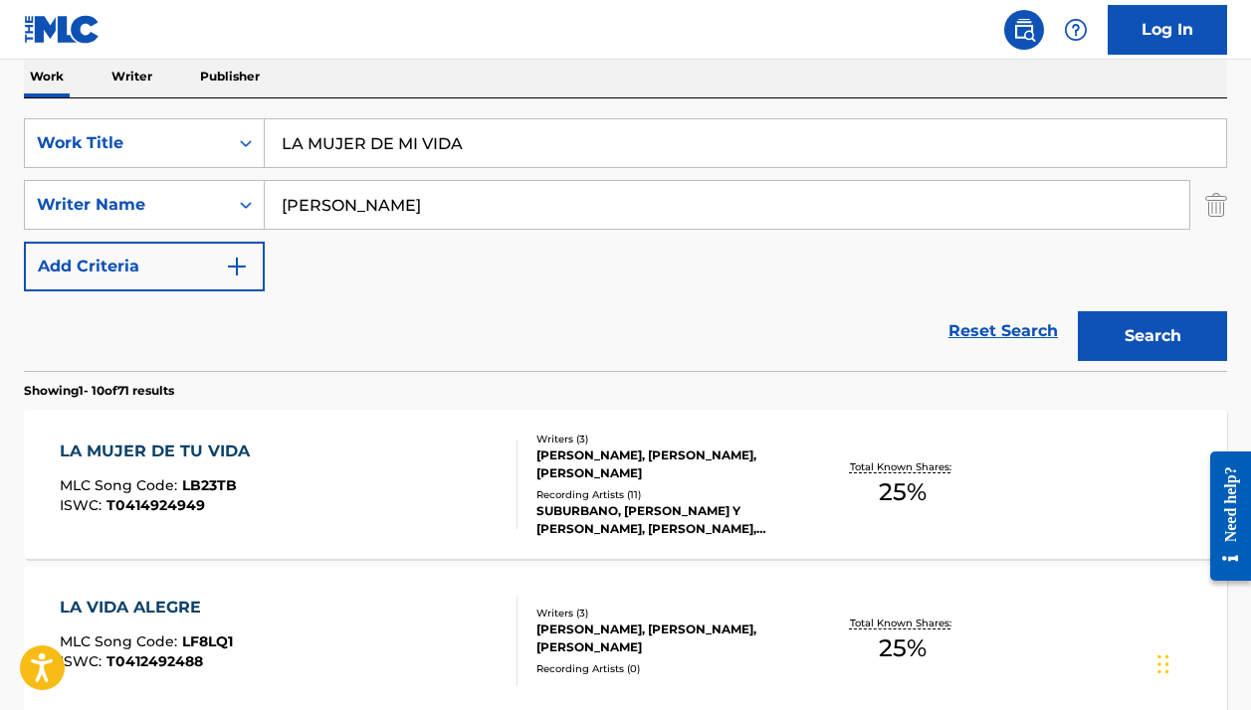
scroll to position [409, 0]
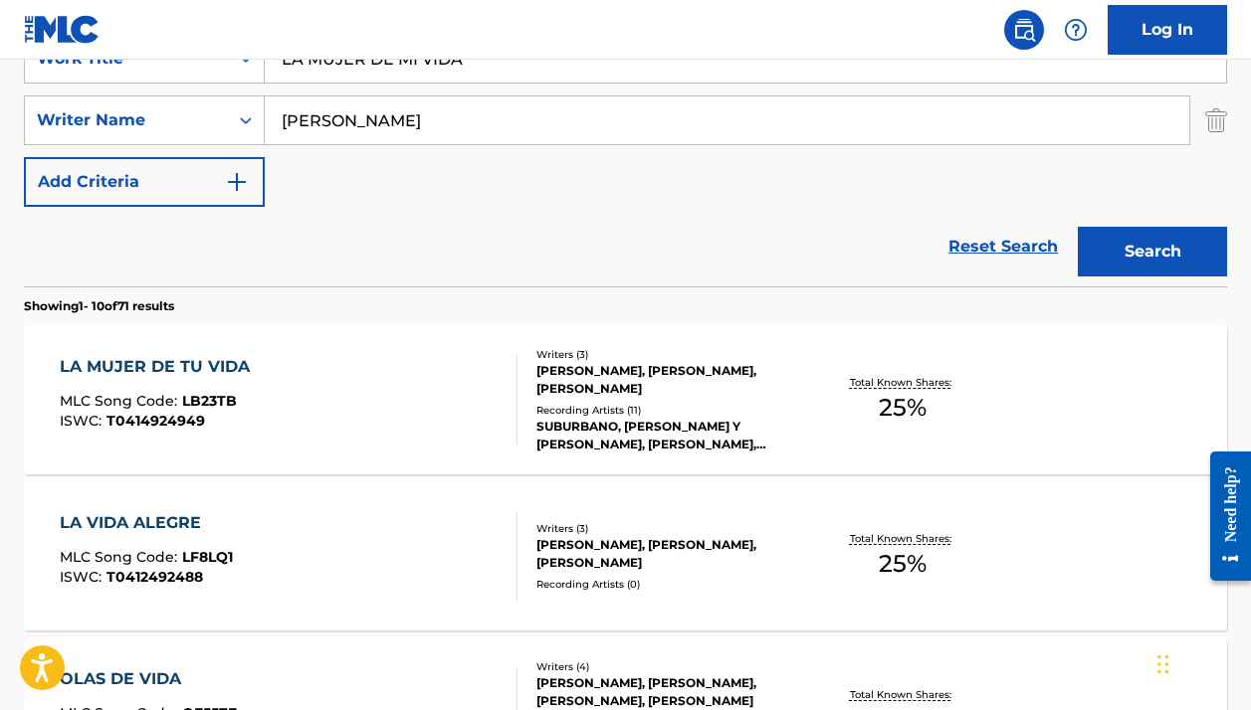
click at [624, 431] on div "SUBURBANO, [PERSON_NAME] Y [PERSON_NAME], [PERSON_NAME],[PERSON_NAME], [PERSON_…" at bounding box center [669, 436] width 267 height 36
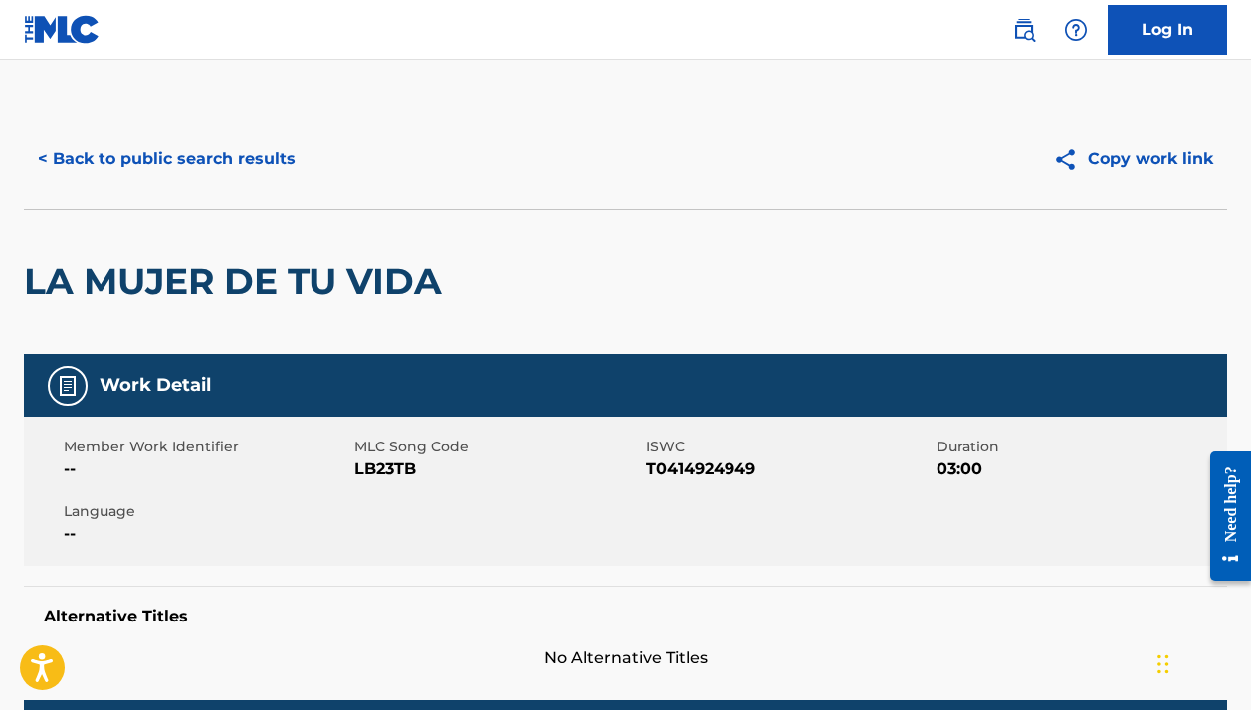
click at [363, 462] on span "LB23TB" at bounding box center [497, 470] width 286 height 24
copy span "LB23TB"
